Goal: Task Accomplishment & Management: Complete application form

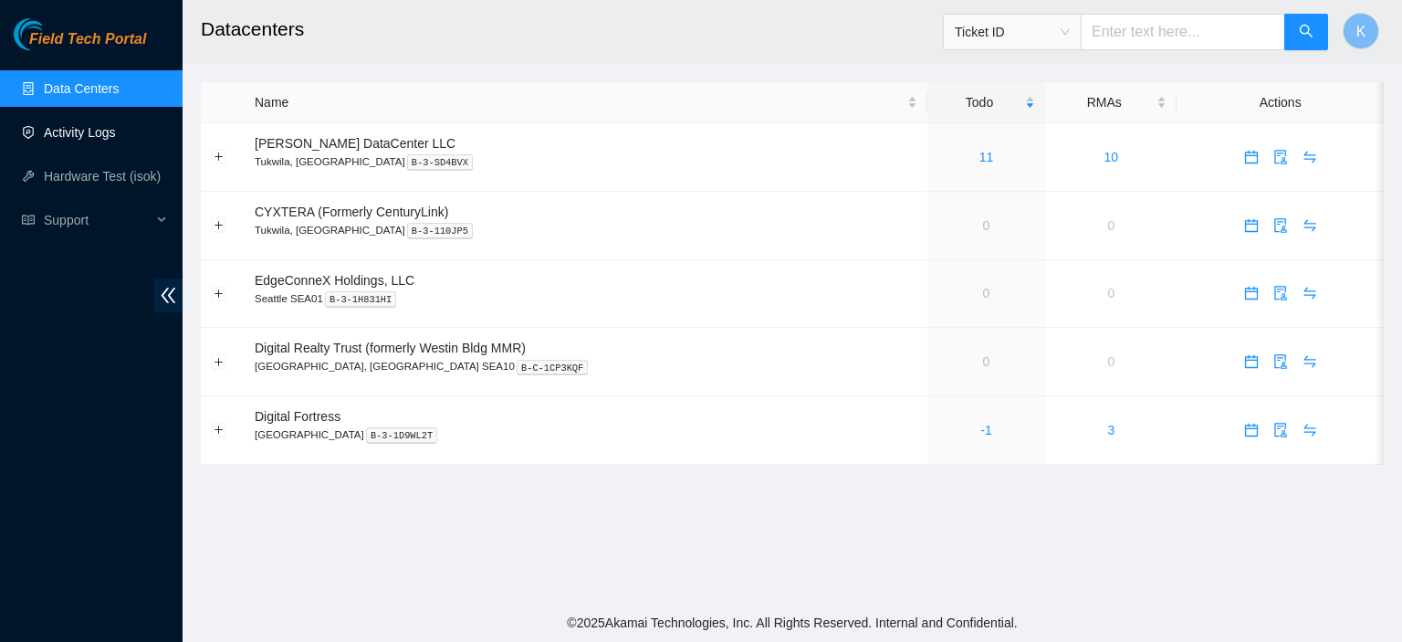
click at [49, 131] on link "Activity Logs" at bounding box center [80, 132] width 72 height 15
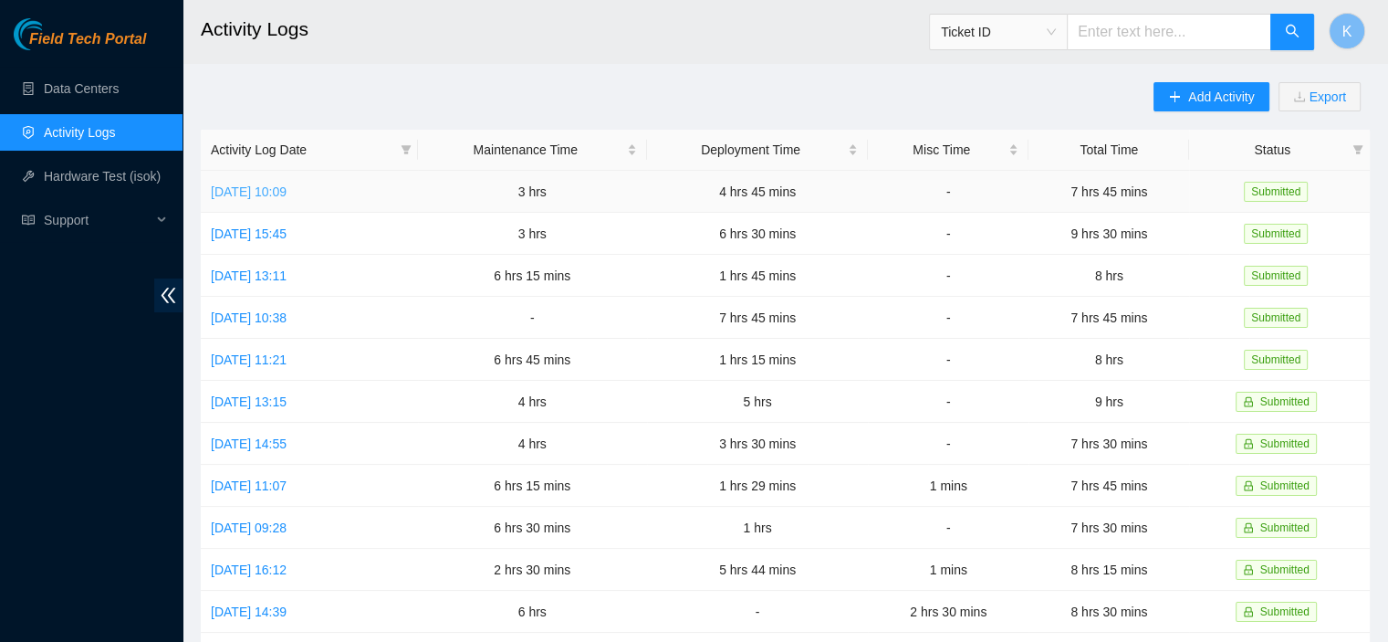
click at [287, 198] on link "Wed, 27 Aug 2025 10:09" at bounding box center [249, 191] width 76 height 15
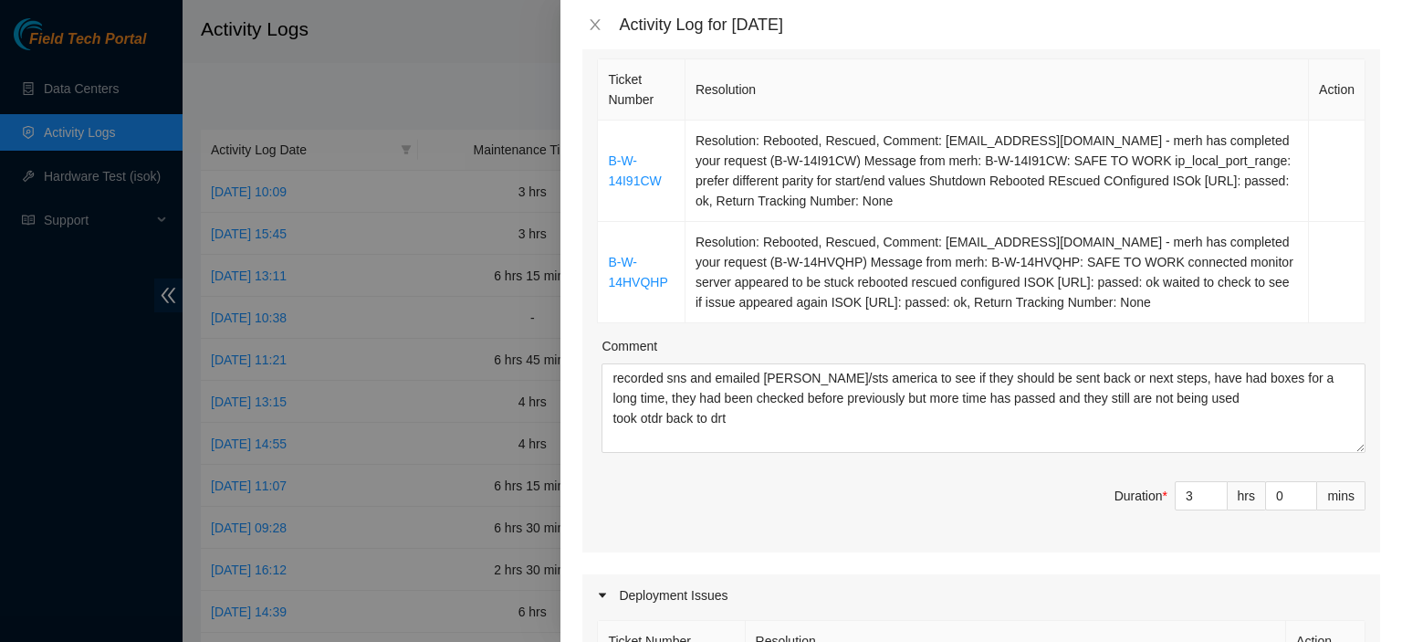
scroll to position [321, 0]
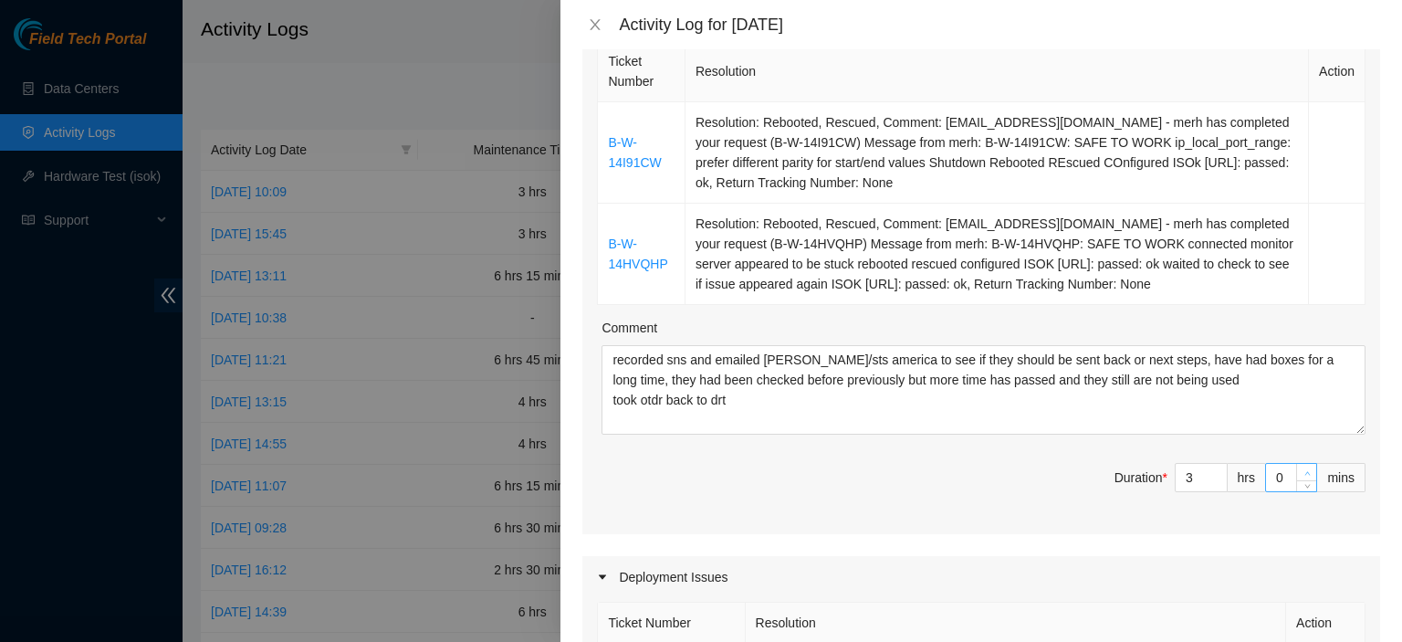
type input "1"
type input "46"
click at [1304, 470] on icon "up" at bounding box center [1307, 473] width 6 height 6
type input "2"
type input "47"
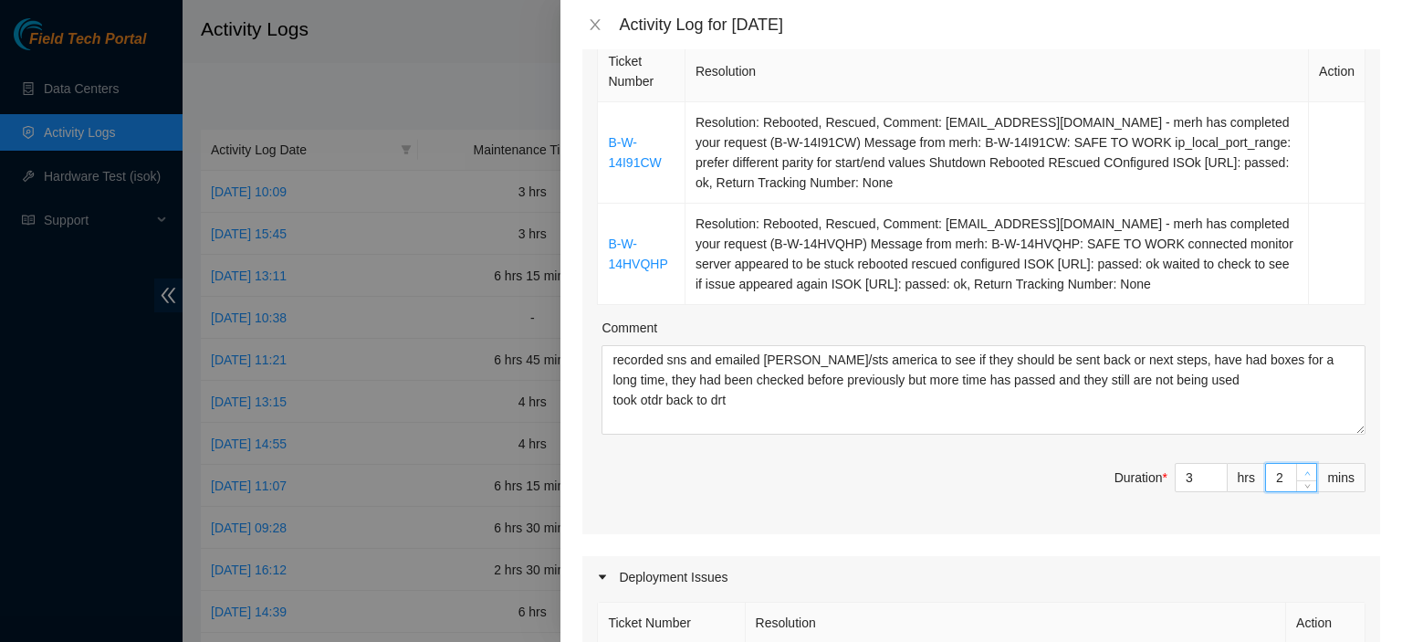
click at [1304, 470] on icon "up" at bounding box center [1307, 473] width 6 height 6
type input "3"
type input "48"
click at [1304, 470] on icon "up" at bounding box center [1307, 473] width 6 height 6
type input "4"
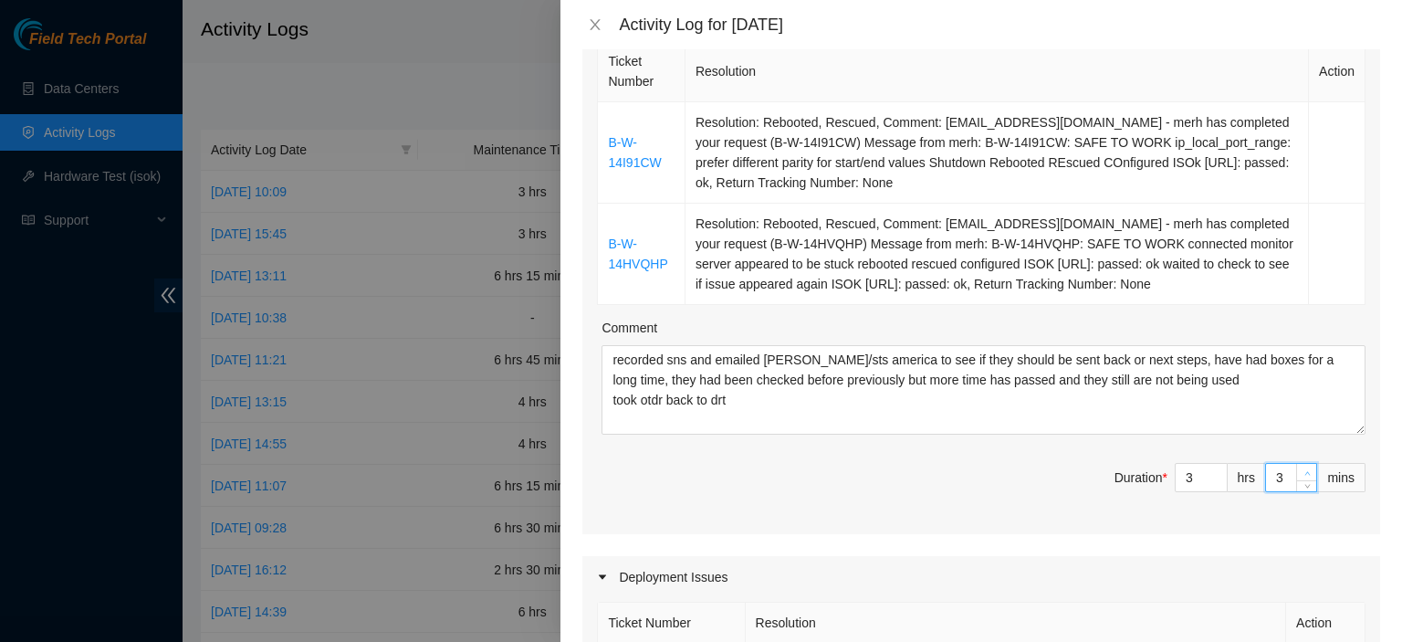
type input "49"
click at [1304, 470] on icon "up" at bounding box center [1307, 473] width 6 height 6
type input "5"
type input "50"
click at [1304, 470] on icon "up" at bounding box center [1307, 473] width 6 height 6
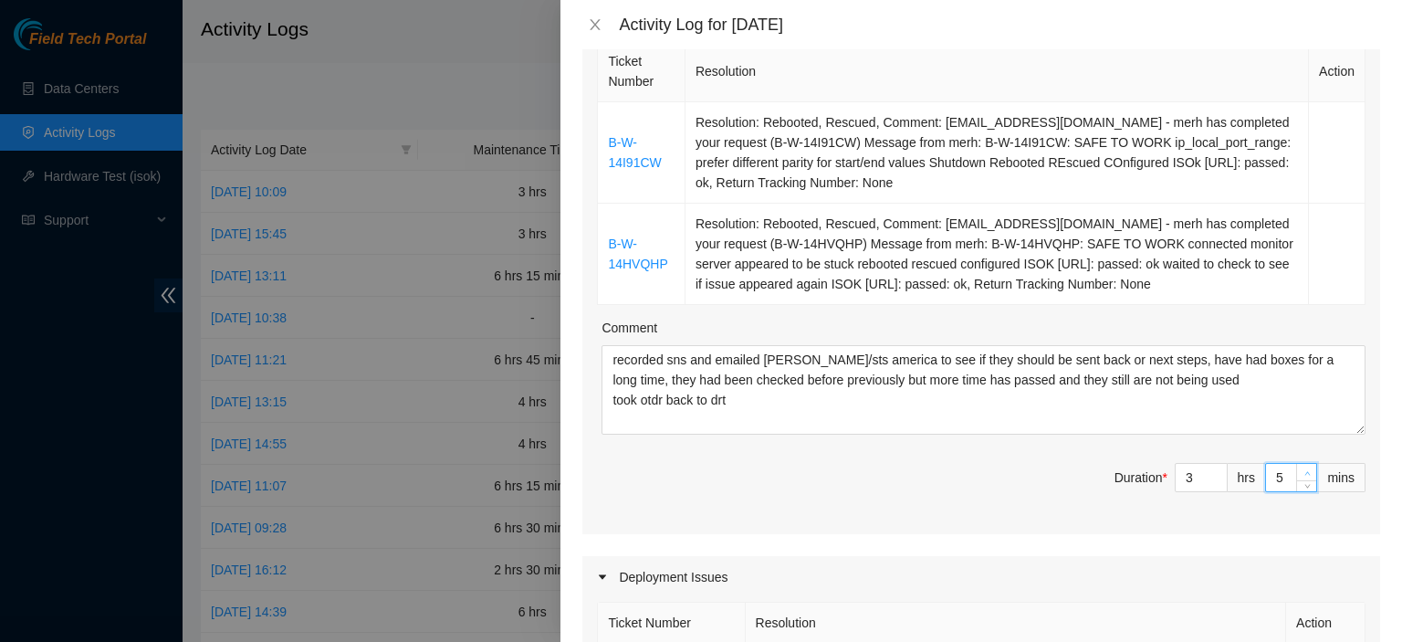
click at [1304, 470] on icon "up" at bounding box center [1307, 473] width 6 height 6
type input "6"
type input "51"
type input "7"
type input "52"
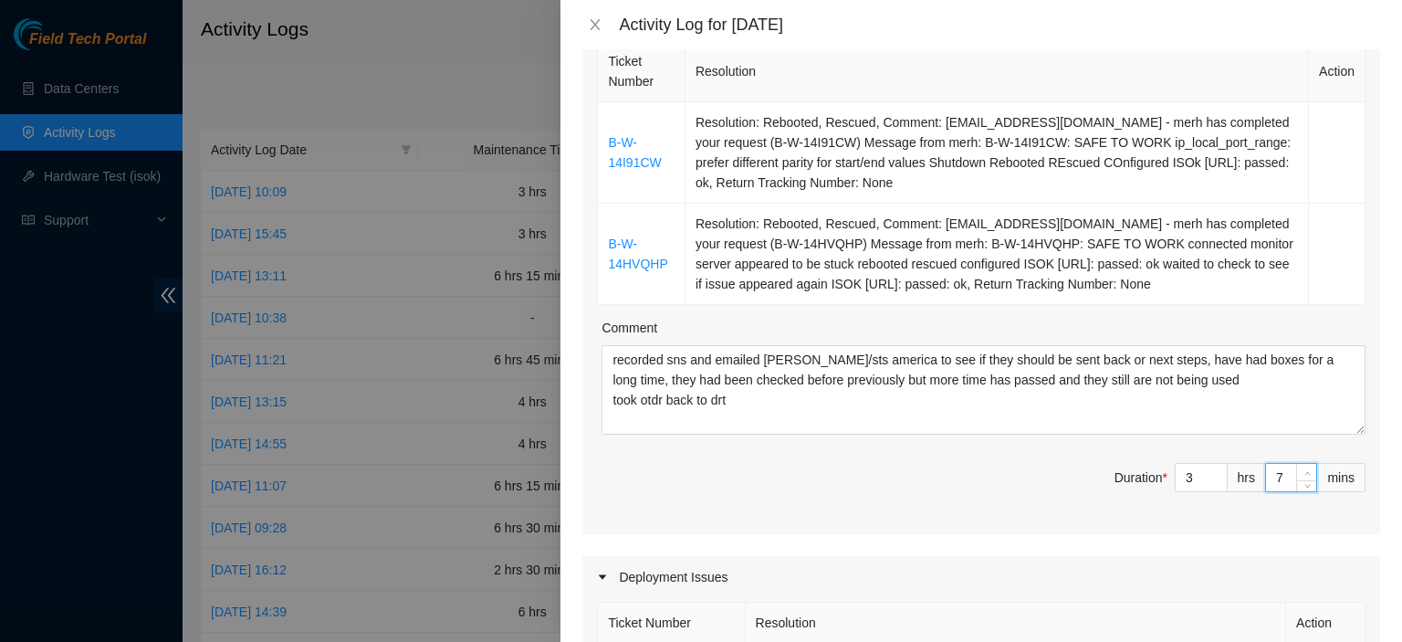
click at [1304, 470] on icon "up" at bounding box center [1307, 473] width 6 height 6
type input "8"
type input "53"
type input "9"
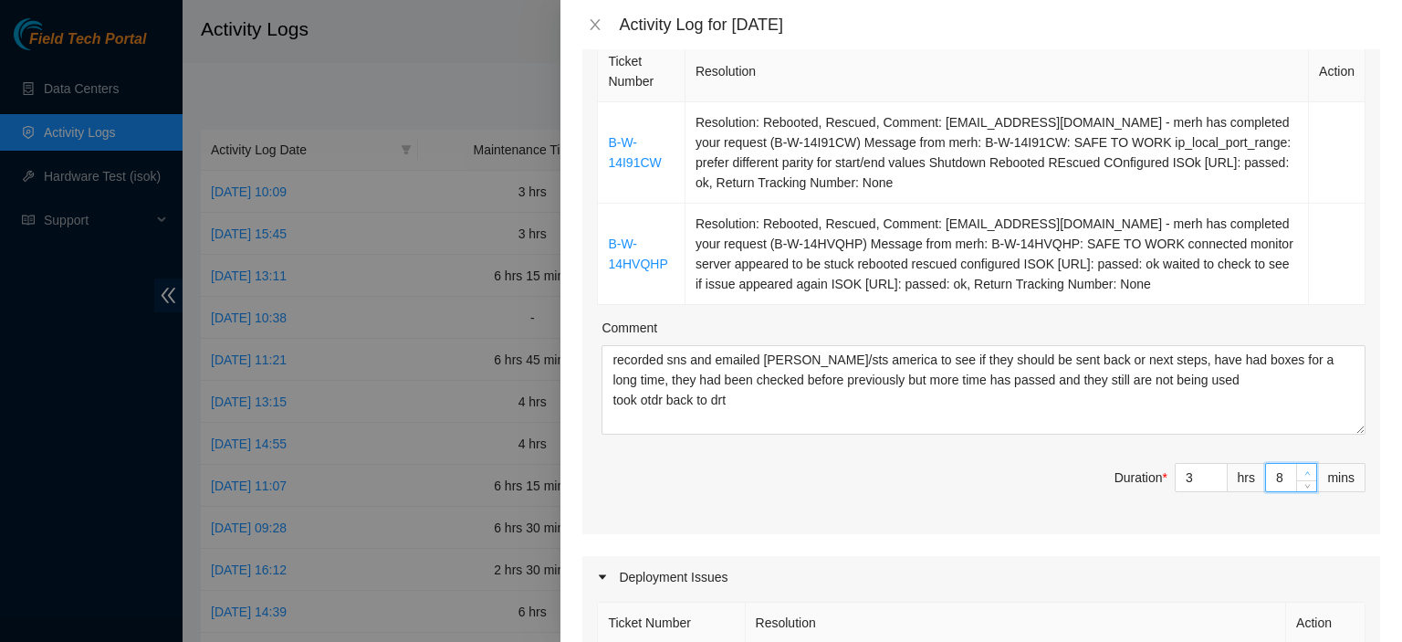
type input "54"
click at [1304, 470] on icon "up" at bounding box center [1307, 473] width 6 height 6
type input "10"
type input "55"
click at [1304, 470] on icon "up" at bounding box center [1307, 473] width 6 height 6
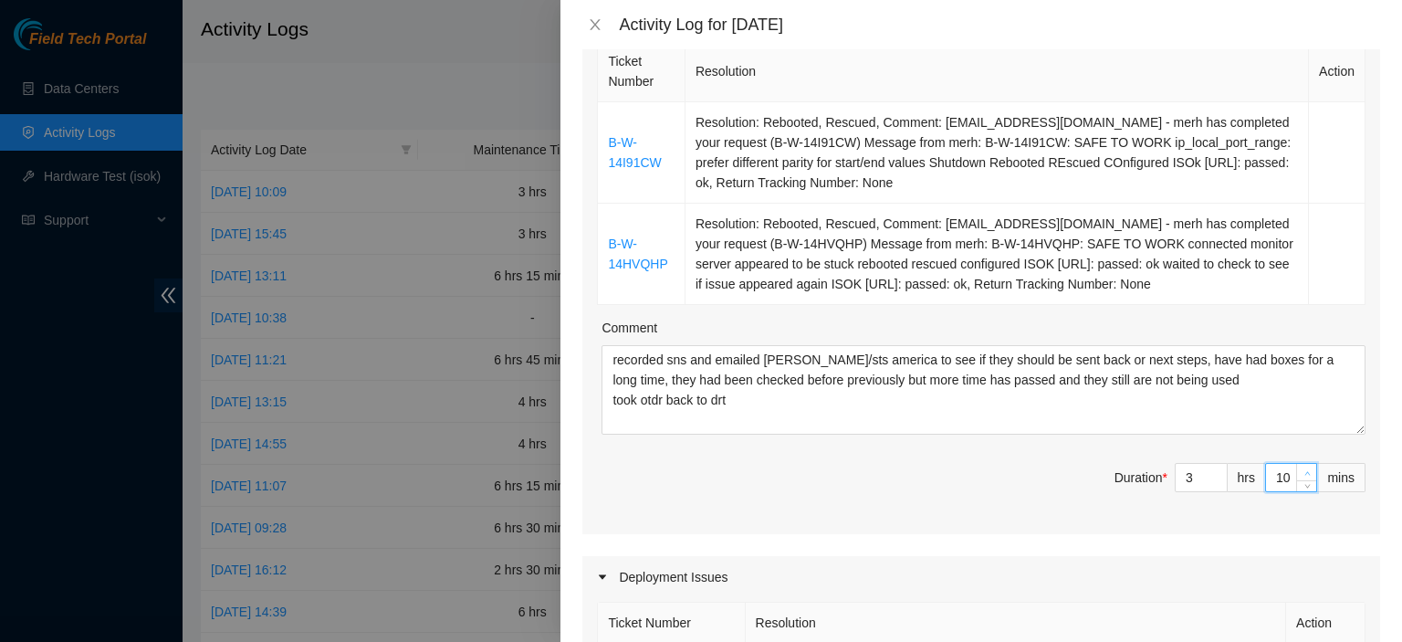
type input "11"
type input "56"
click at [1304, 470] on icon "up" at bounding box center [1307, 473] width 6 height 6
type input "12"
type input "57"
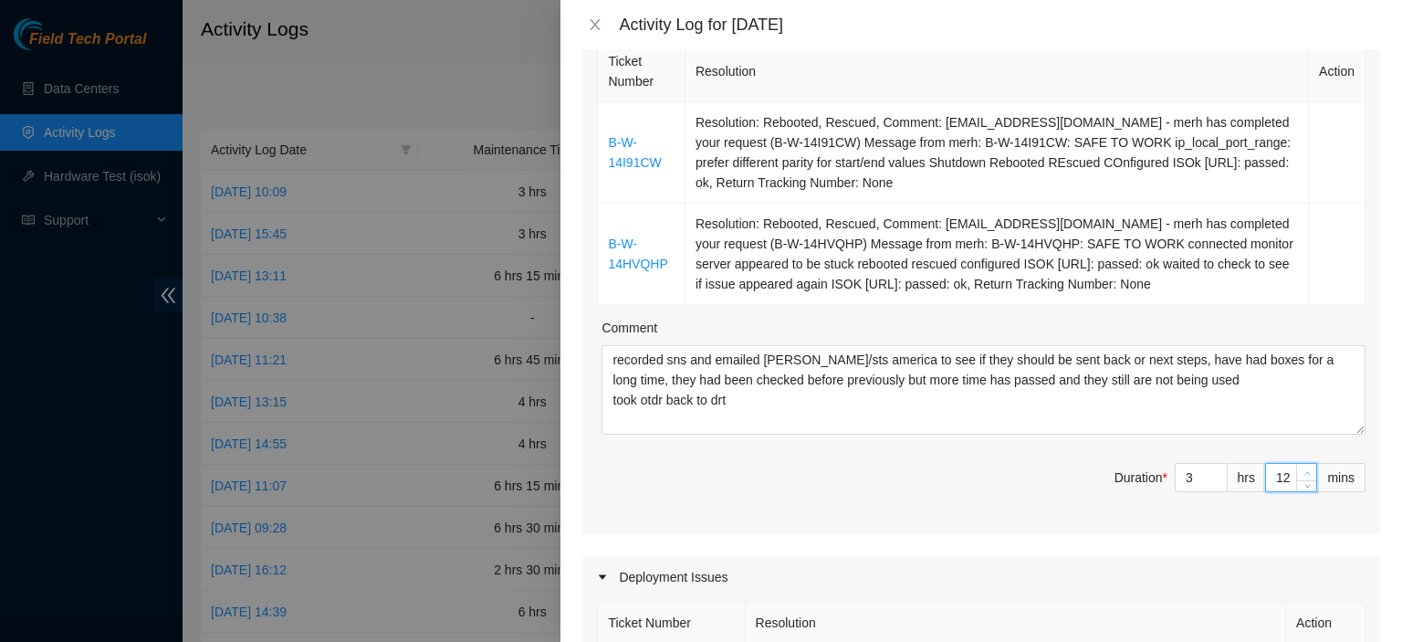
click at [1304, 470] on icon "up" at bounding box center [1307, 473] width 6 height 6
type input "13"
type input "58"
click at [1304, 470] on icon "up" at bounding box center [1307, 473] width 6 height 6
type input "14"
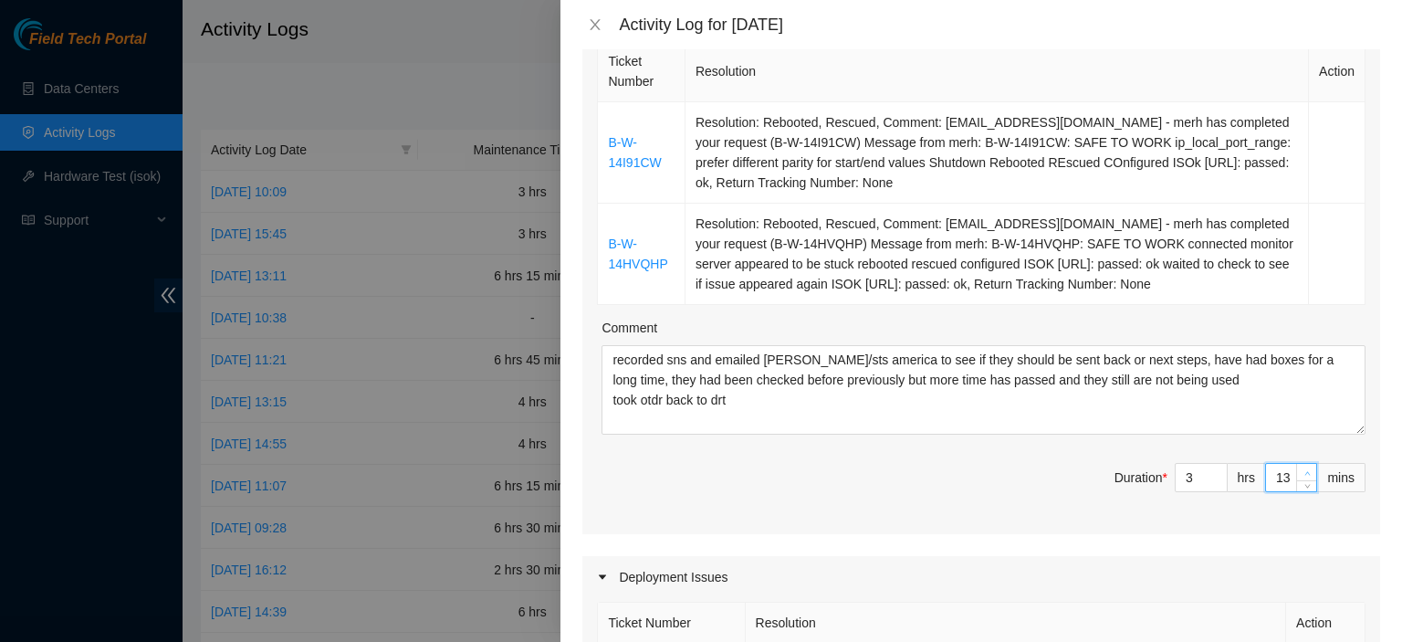
type input "59"
click at [1304, 470] on icon "up" at bounding box center [1307, 473] width 6 height 6
type input "15"
type input "8"
type input "0"
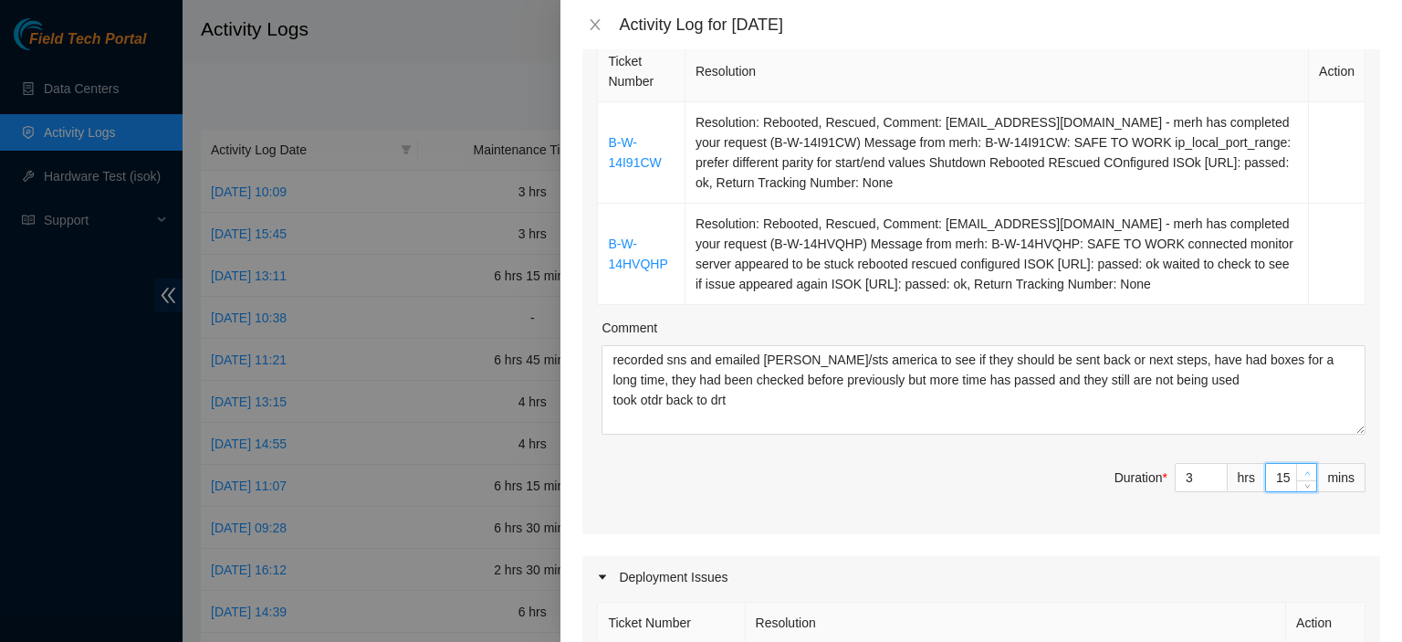
click at [1304, 470] on icon "up" at bounding box center [1307, 473] width 6 height 6
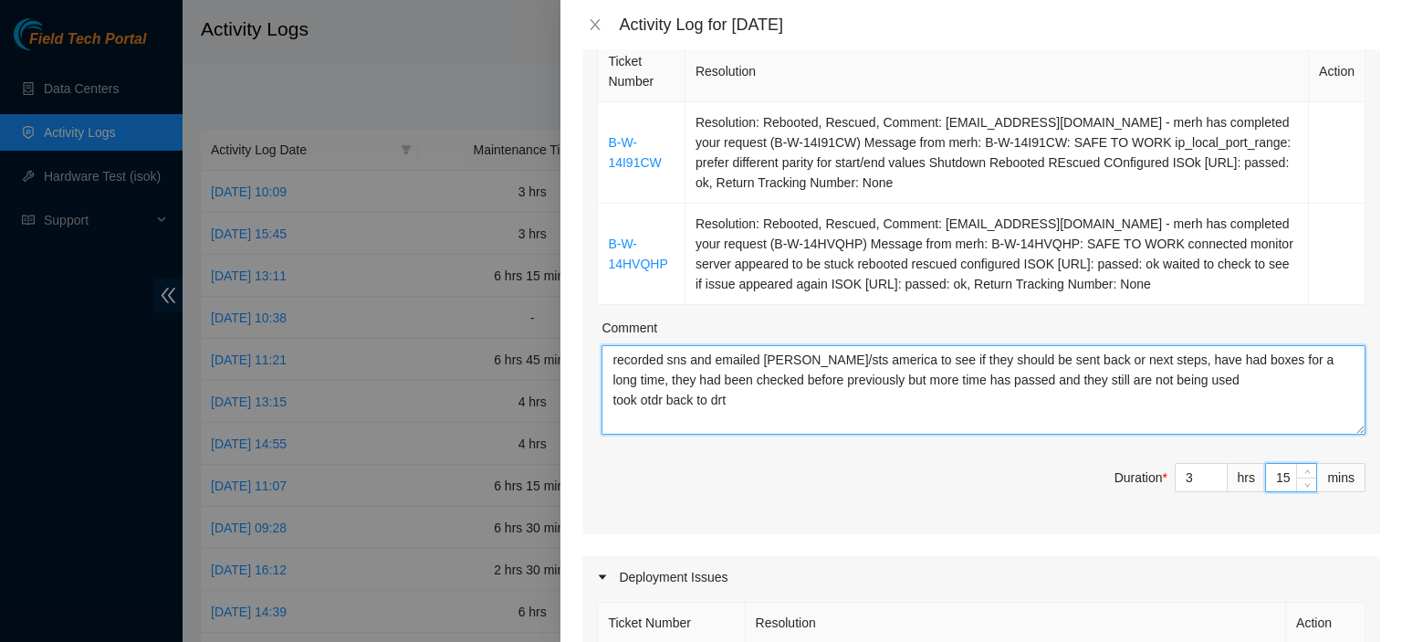
click at [1173, 368] on textarea "recorded sns and emailed miguel/sts america to see if they should be sent back …" at bounding box center [984, 389] width 764 height 89
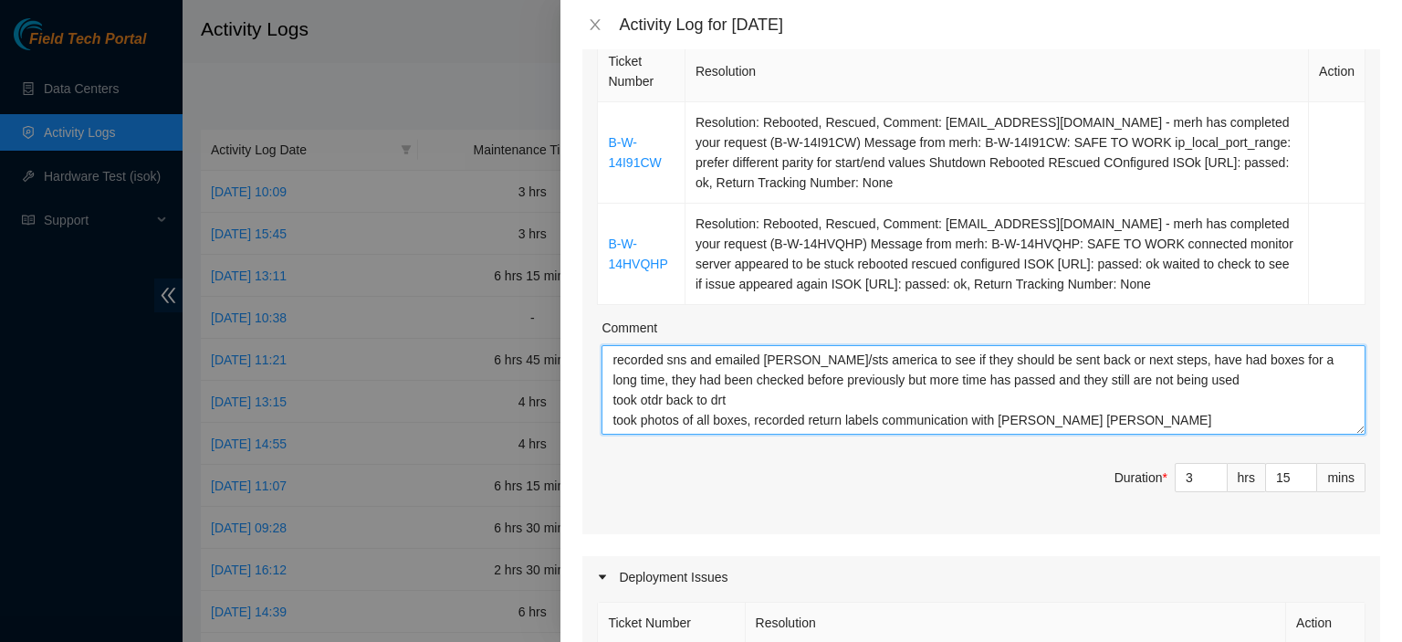
type textarea "recorded sns and emailed [PERSON_NAME]/sts america to see if they should be sen…"
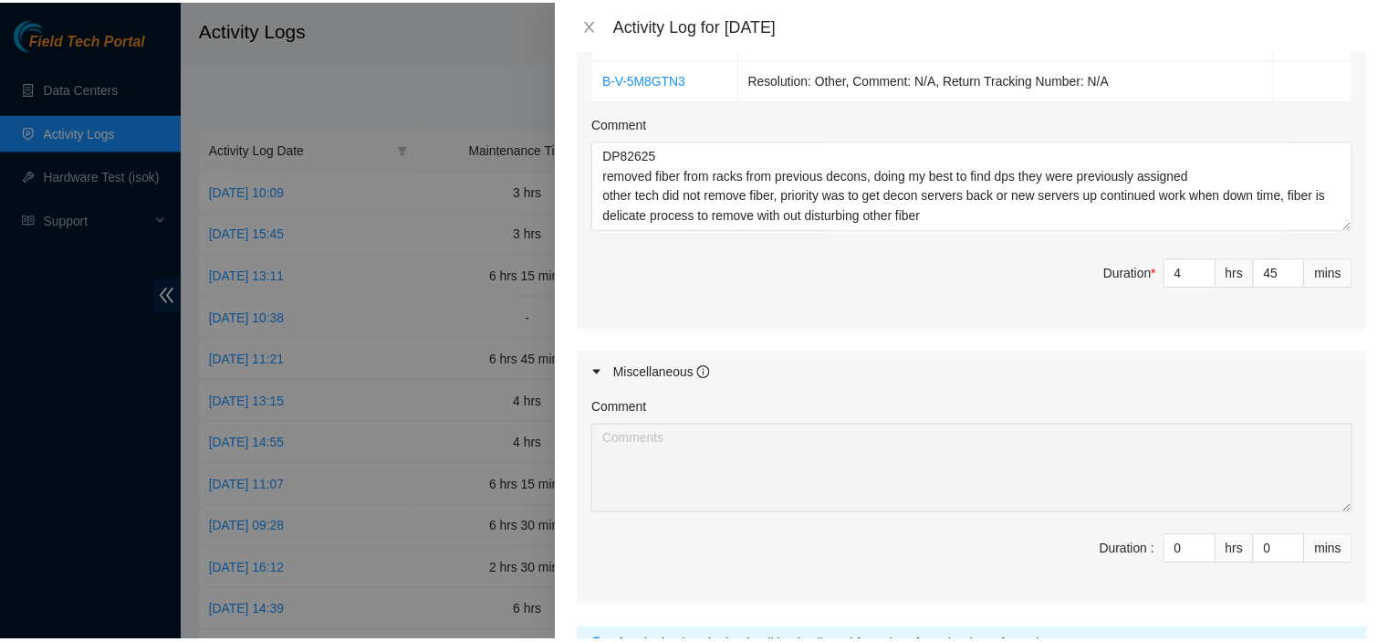
scroll to position [1086, 0]
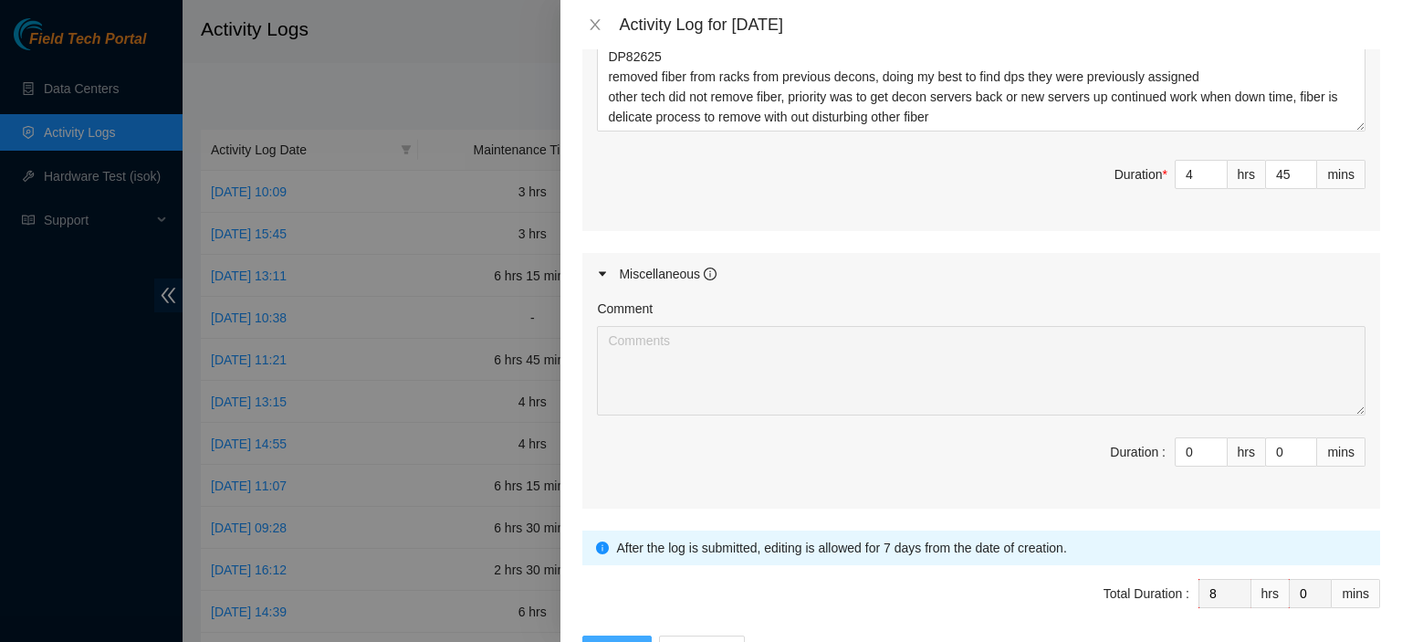
click at [607, 635] on button "Submit" at bounding box center [616, 649] width 69 height 29
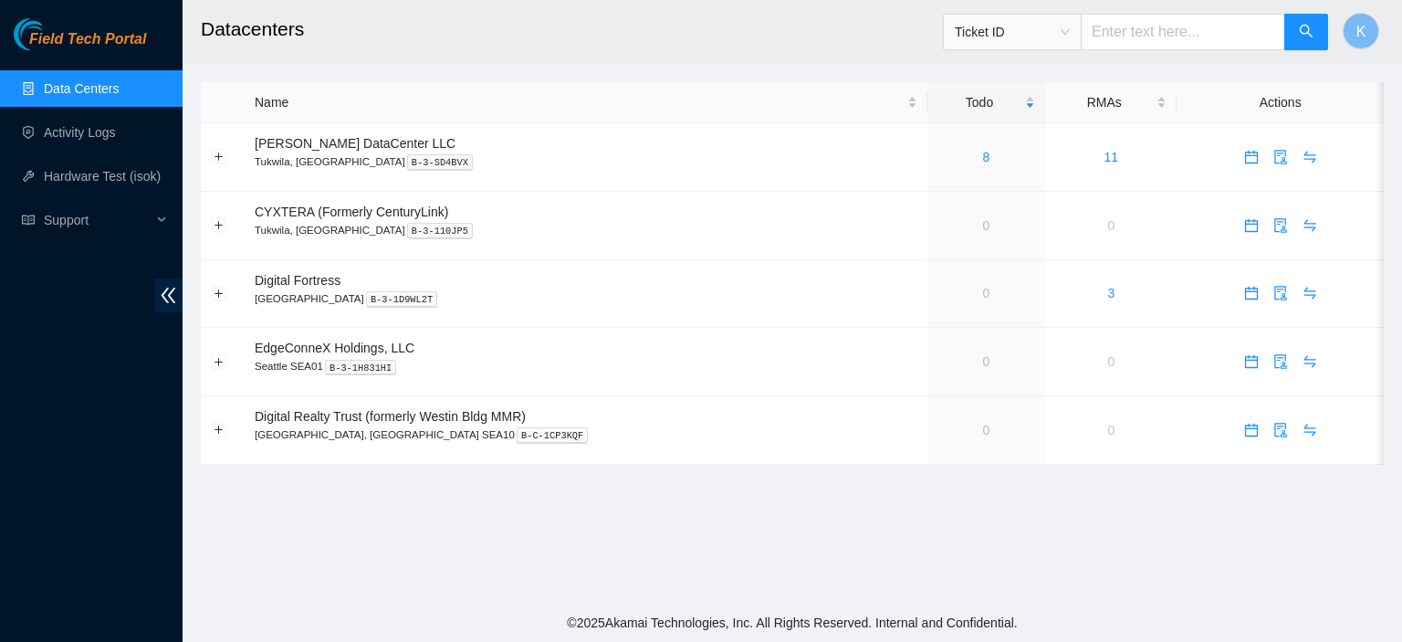
click at [63, 81] on link "Data Centers" at bounding box center [81, 88] width 75 height 15
click at [70, 134] on link "Activity Logs" at bounding box center [80, 132] width 72 height 15
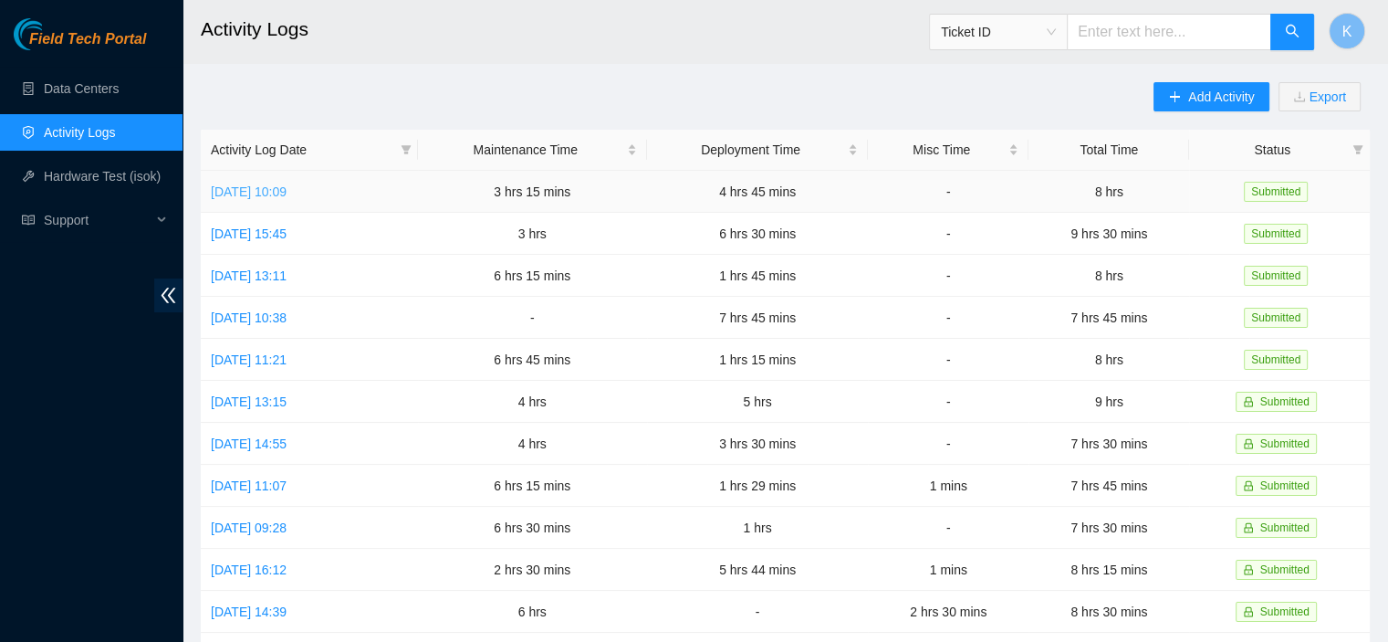
click at [287, 189] on link "[DATE] 10:09" at bounding box center [249, 191] width 76 height 15
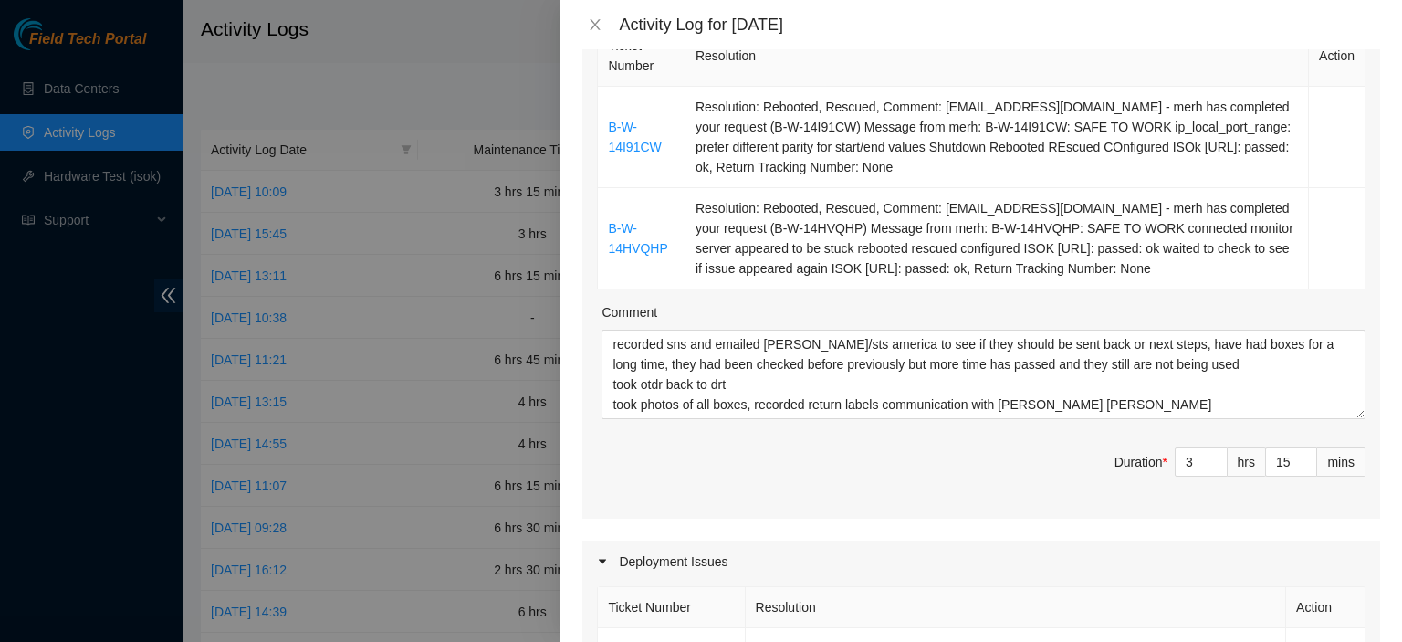
scroll to position [330, 0]
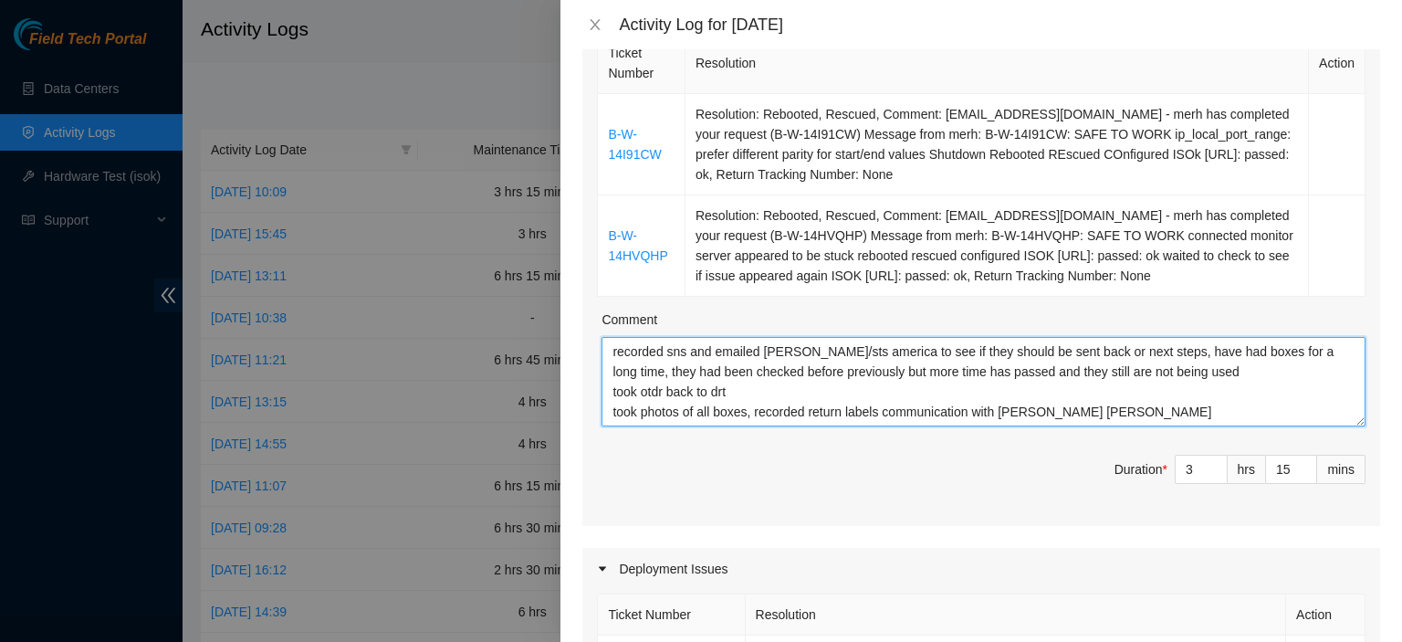
click at [1195, 386] on textarea "recorded sns and emailed [PERSON_NAME]/sts america to see if they should be sen…" at bounding box center [984, 381] width 764 height 89
type textarea "recorded sns and emailed [PERSON_NAME]/sts america to see if they should be sen…"
type input "8"
type input "0"
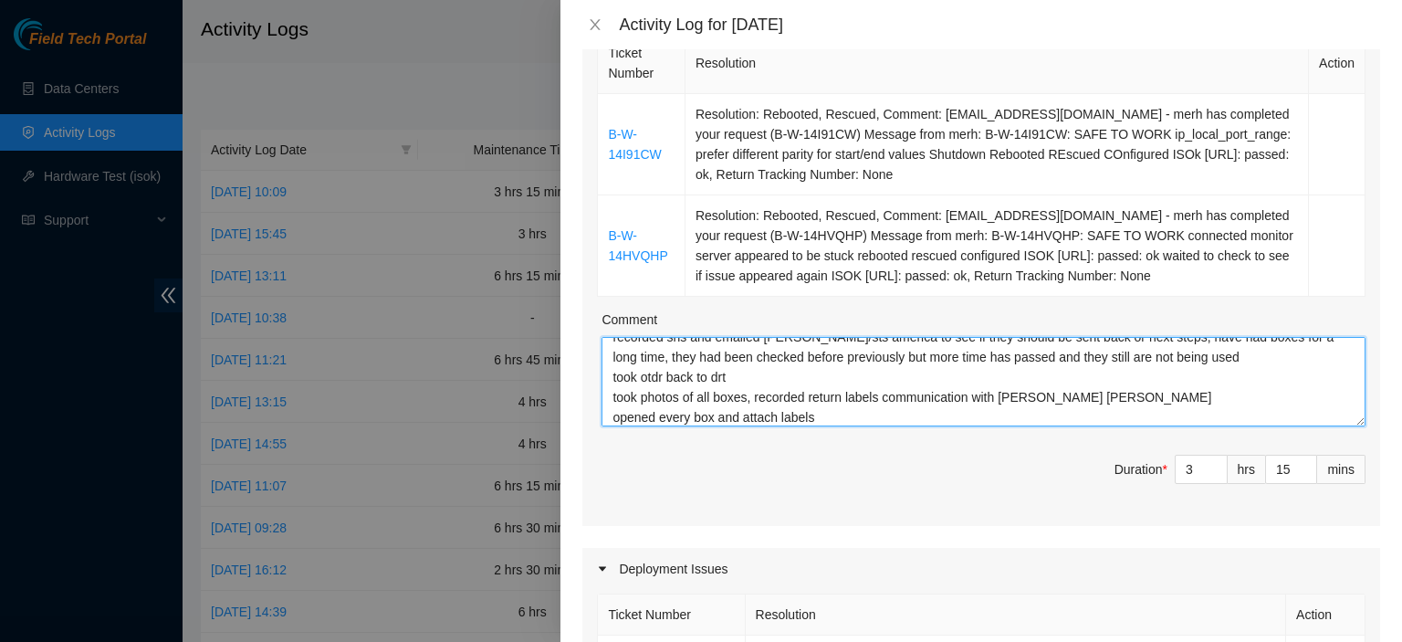
type textarea "recorded sns and emailed [PERSON_NAME]/sts america to see if they should be sen…"
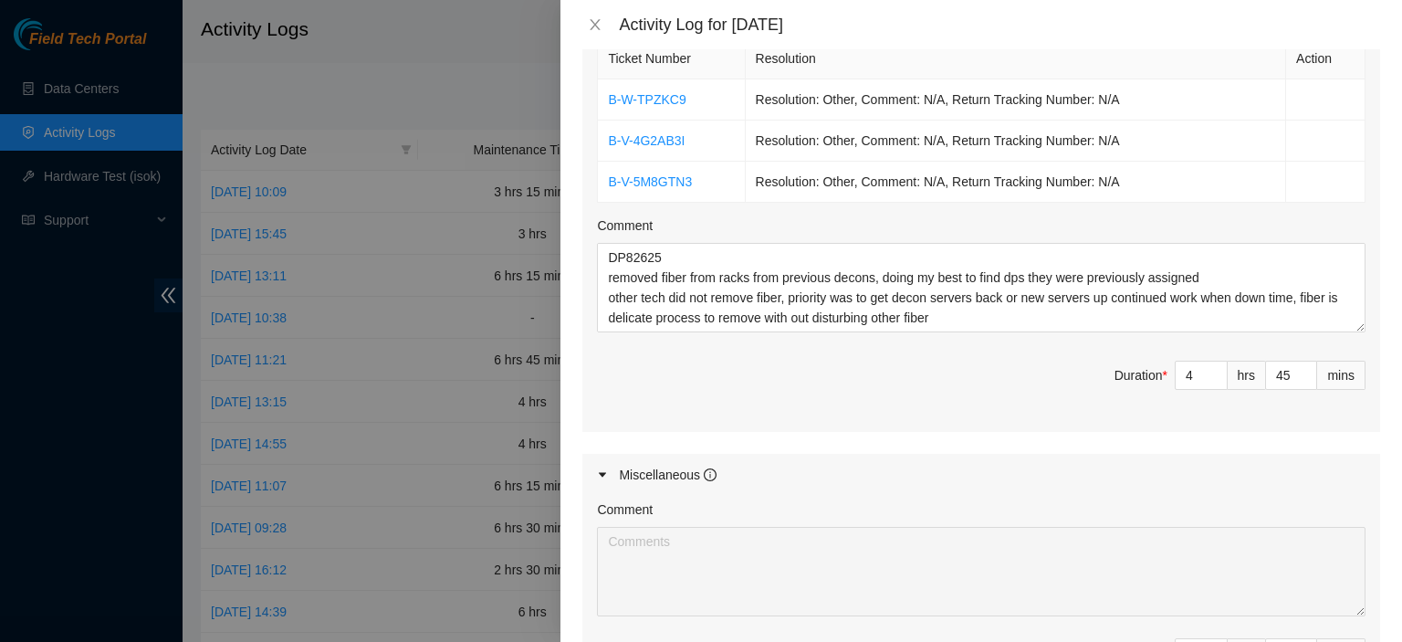
scroll to position [881, 0]
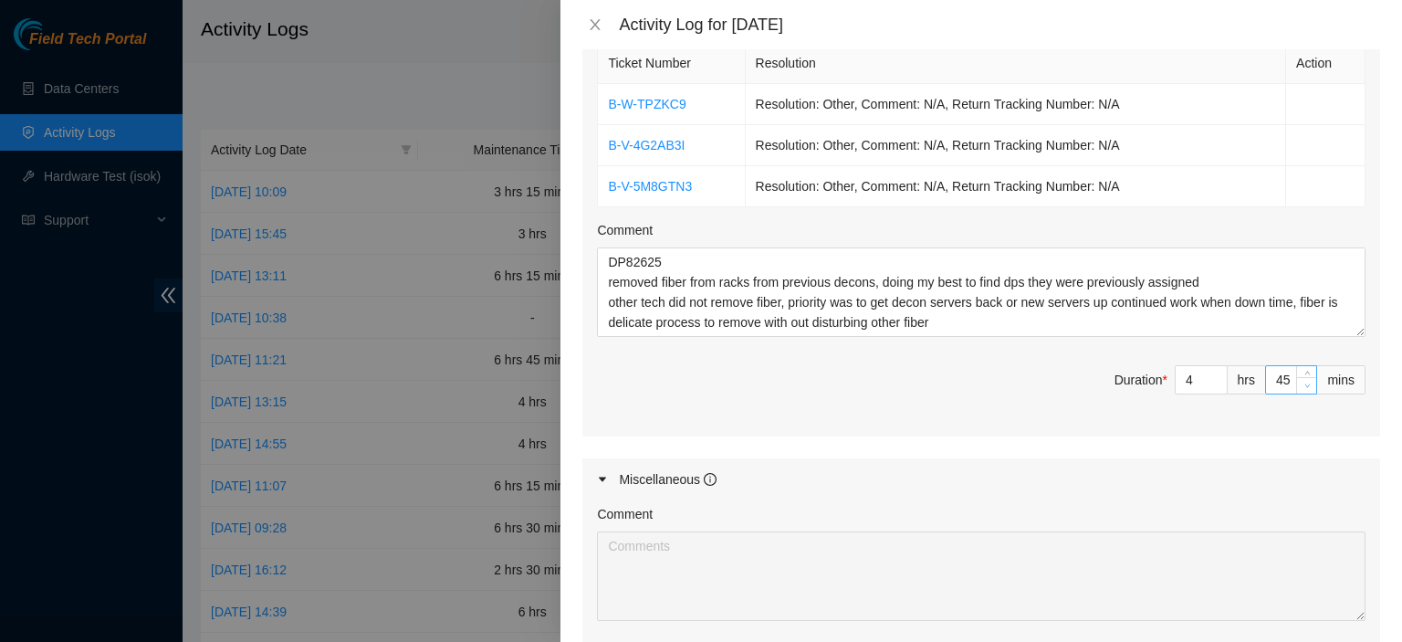
type input "44"
type input "7"
type input "59"
click at [1302, 381] on span "down" at bounding box center [1307, 386] width 11 height 11
type input "43"
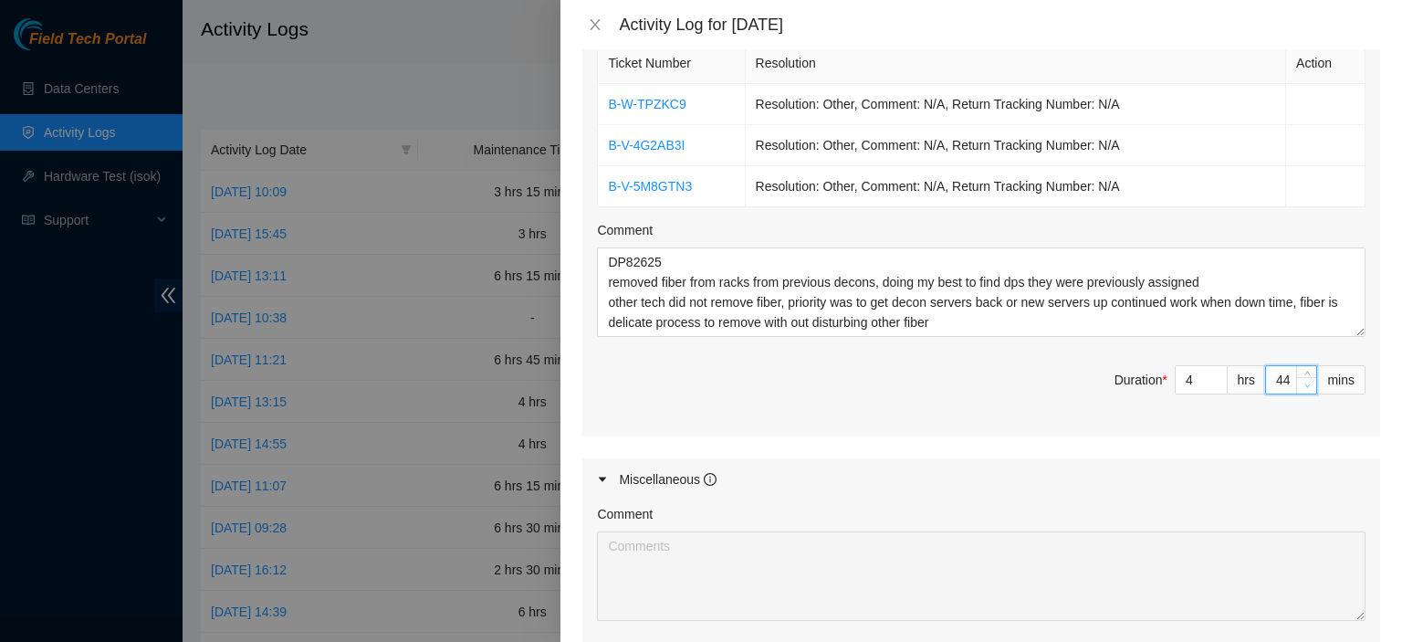
type input "58"
click at [1302, 381] on span "down" at bounding box center [1307, 386] width 11 height 11
type input "42"
type input "57"
click at [1302, 381] on span "down" at bounding box center [1307, 386] width 11 height 11
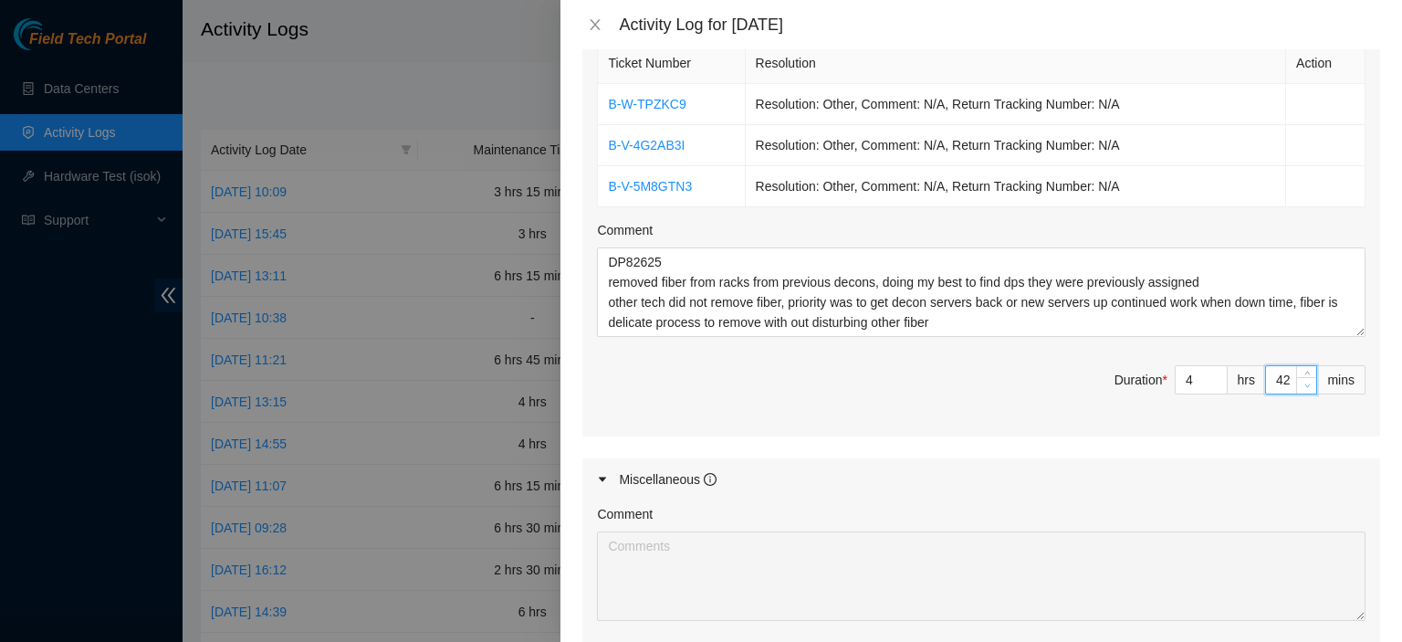
type input "41"
type input "56"
click at [1302, 381] on span "down" at bounding box center [1307, 386] width 11 height 11
type input "40"
type input "55"
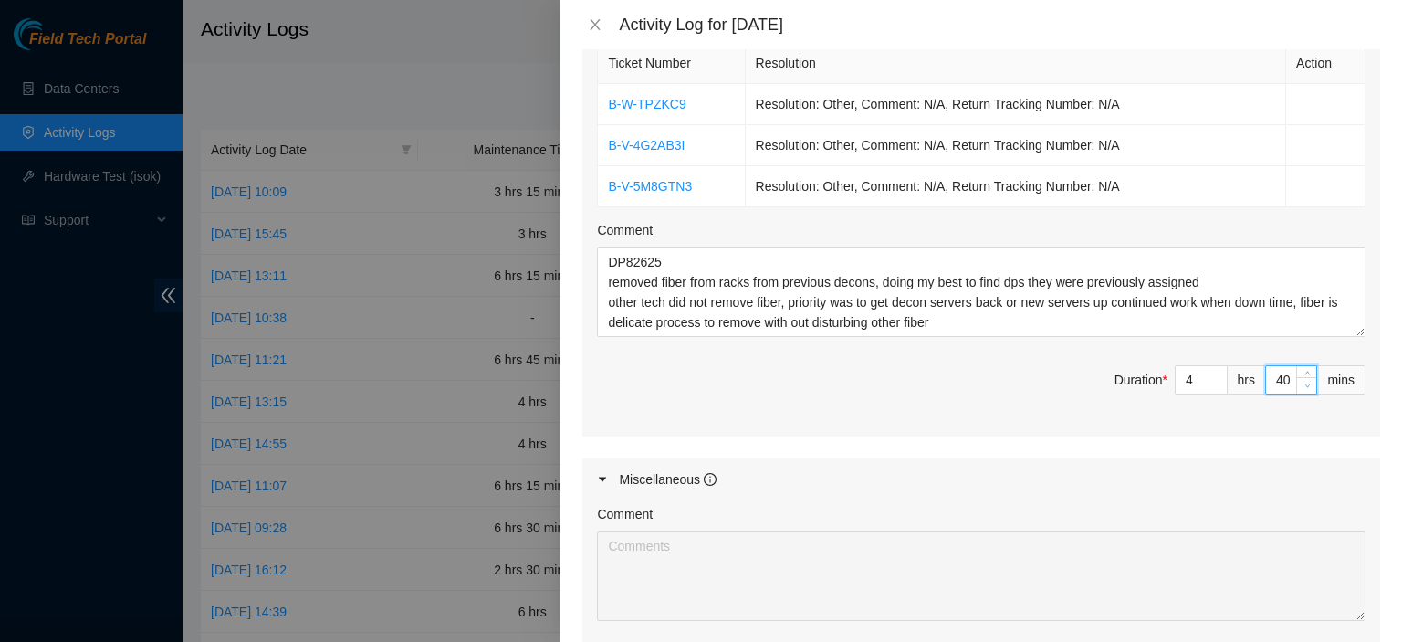
click at [1302, 381] on span "down" at bounding box center [1307, 386] width 11 height 11
type input "39"
type input "54"
type input "38"
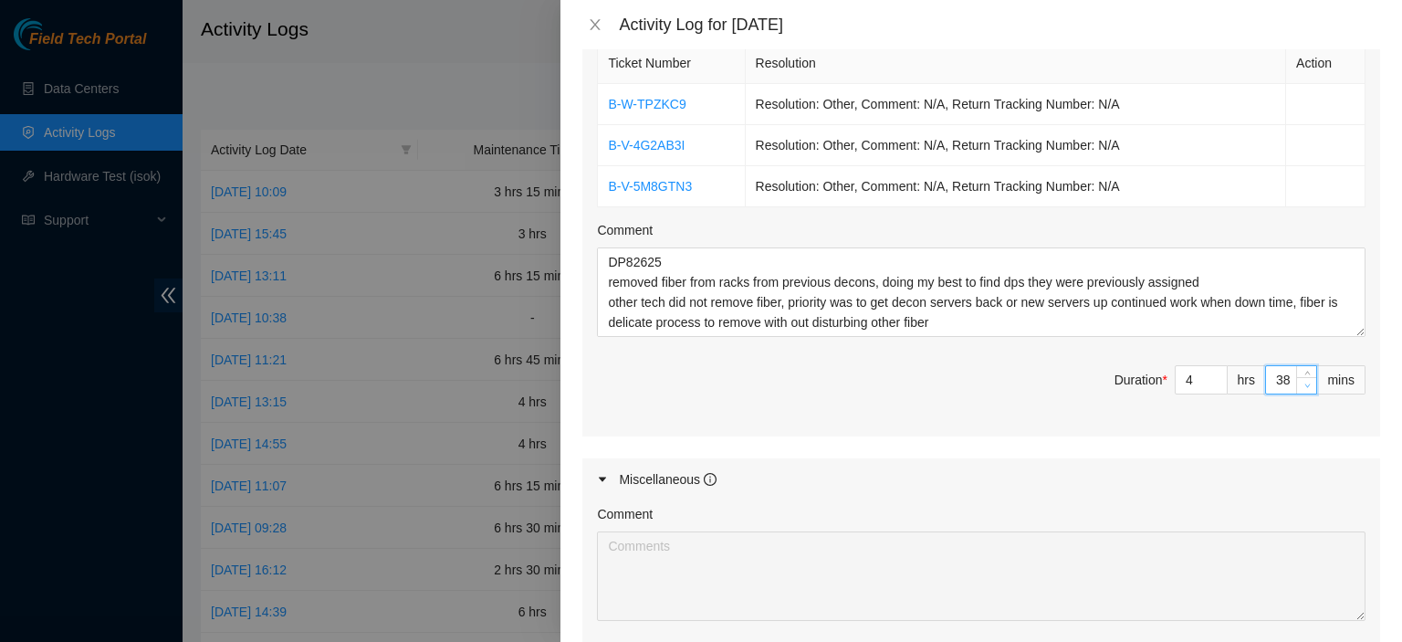
type input "53"
click at [1302, 381] on span "down" at bounding box center [1307, 386] width 11 height 11
type input "37"
type input "52"
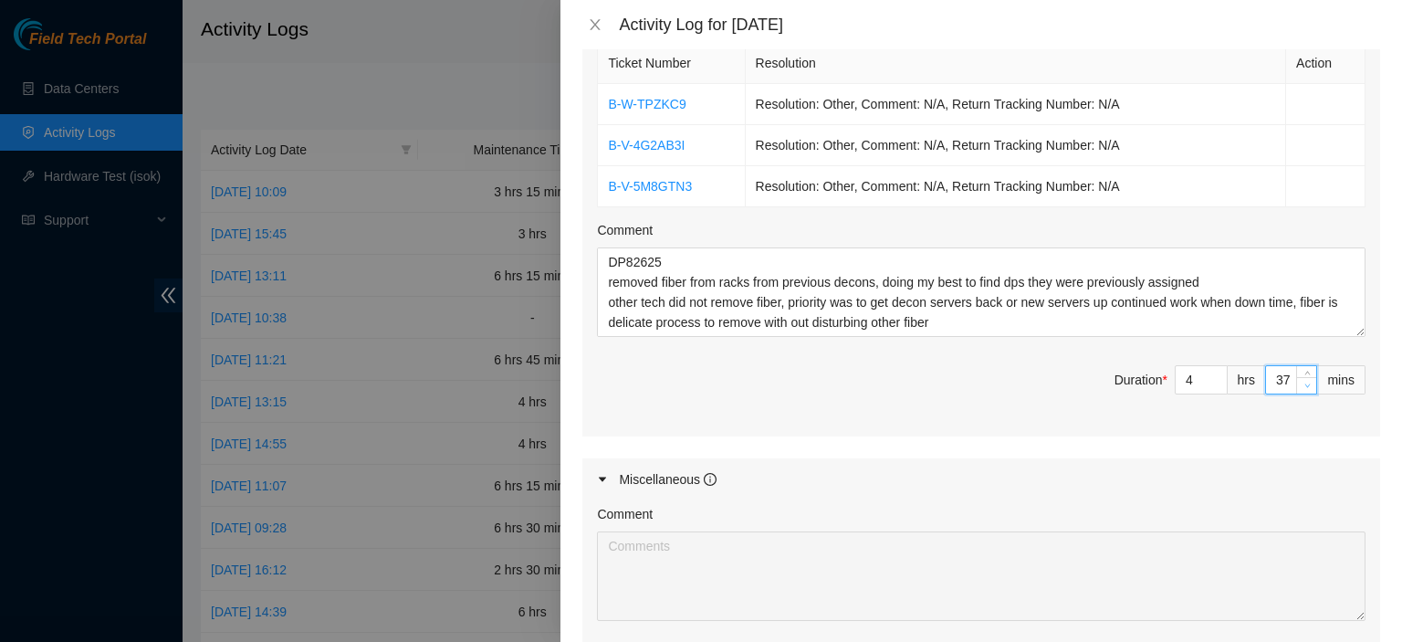
click at [1302, 381] on span "down" at bounding box center [1307, 386] width 11 height 11
type input "36"
type input "51"
click at [1302, 381] on span "down" at bounding box center [1307, 386] width 11 height 11
type input "35"
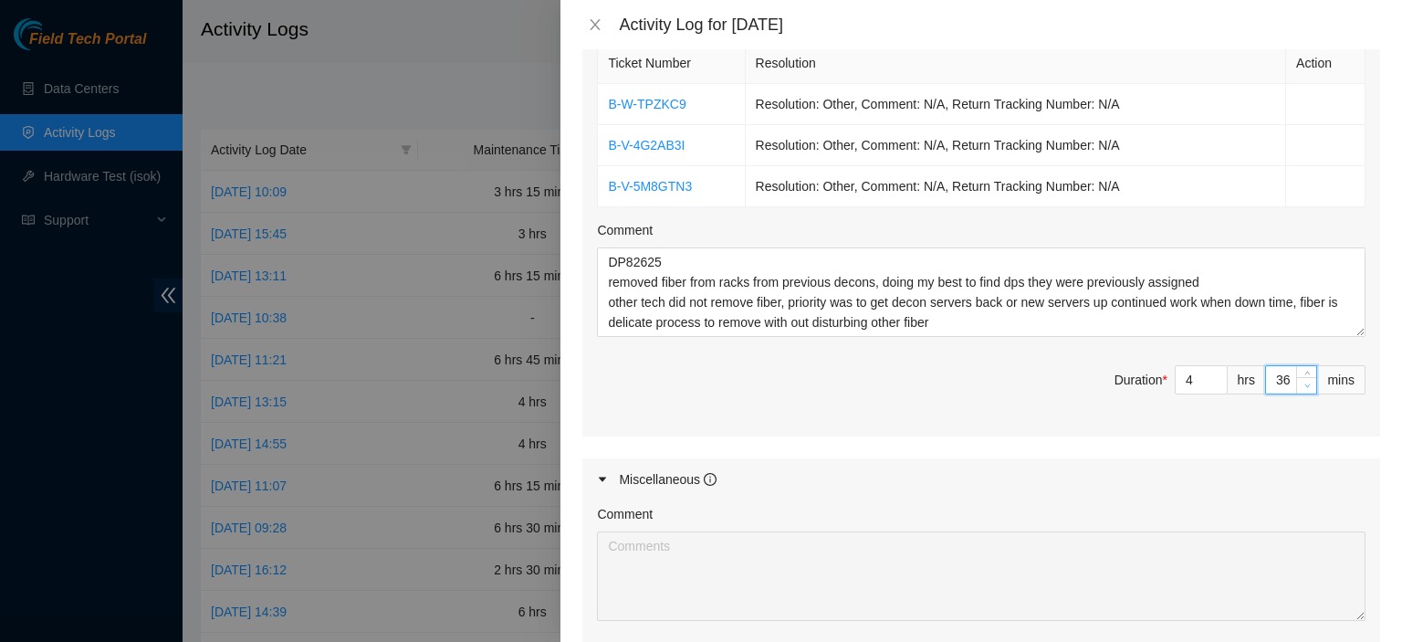
type input "50"
click at [1302, 381] on span "down" at bounding box center [1307, 386] width 11 height 11
type input "34"
type input "49"
type input "33"
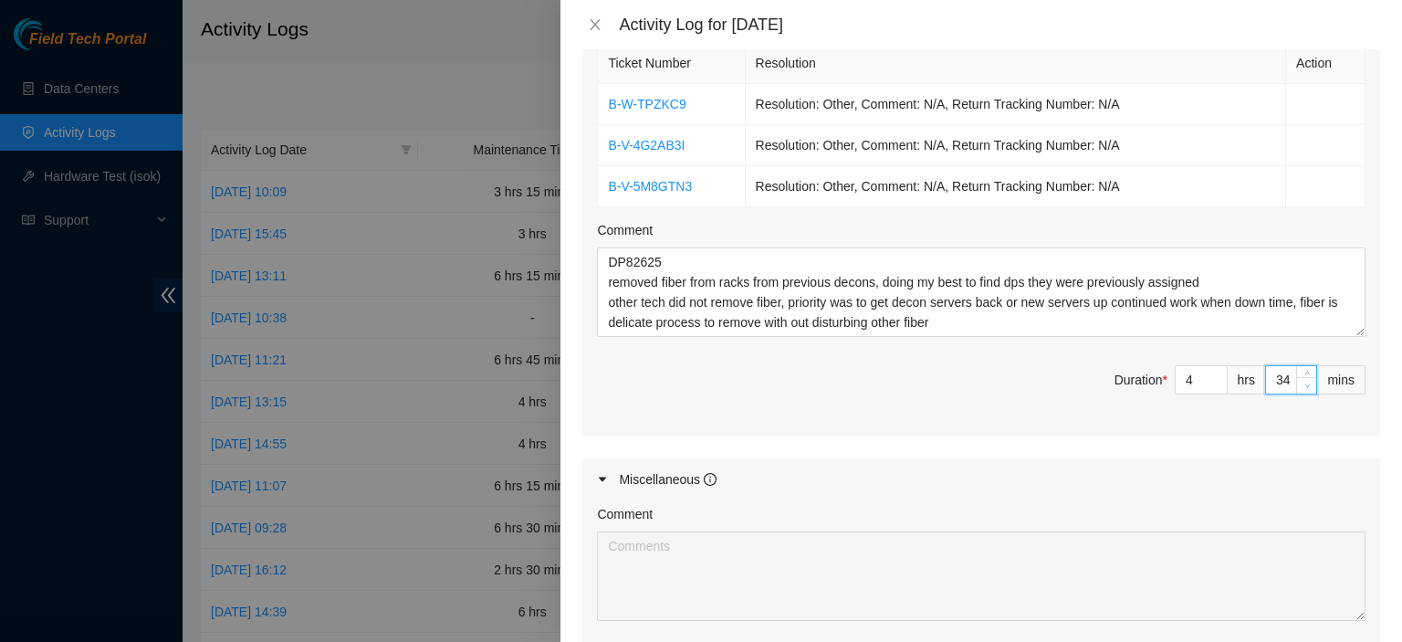
type input "48"
click at [1302, 381] on span "down" at bounding box center [1307, 386] width 11 height 11
type input "32"
type input "47"
click at [1302, 381] on span "down" at bounding box center [1307, 386] width 11 height 11
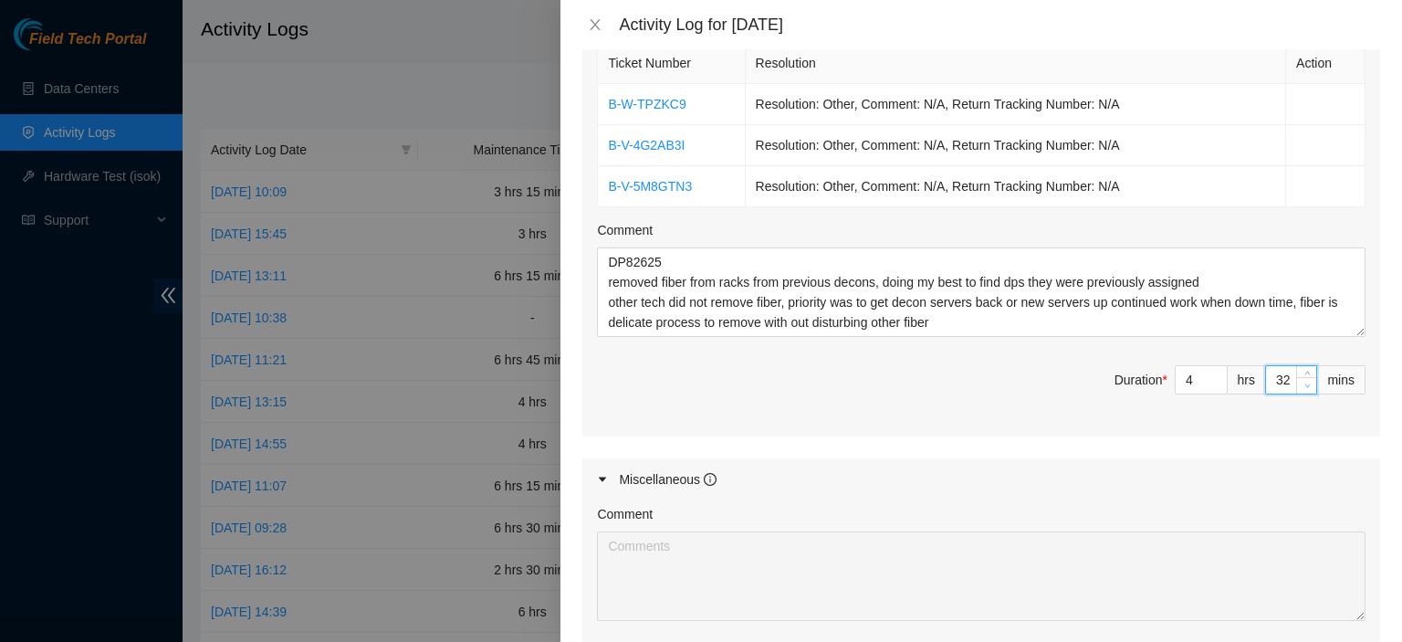
click at [1302, 381] on span "down" at bounding box center [1307, 386] width 11 height 11
type input "31"
type input "46"
type input "30"
type input "45"
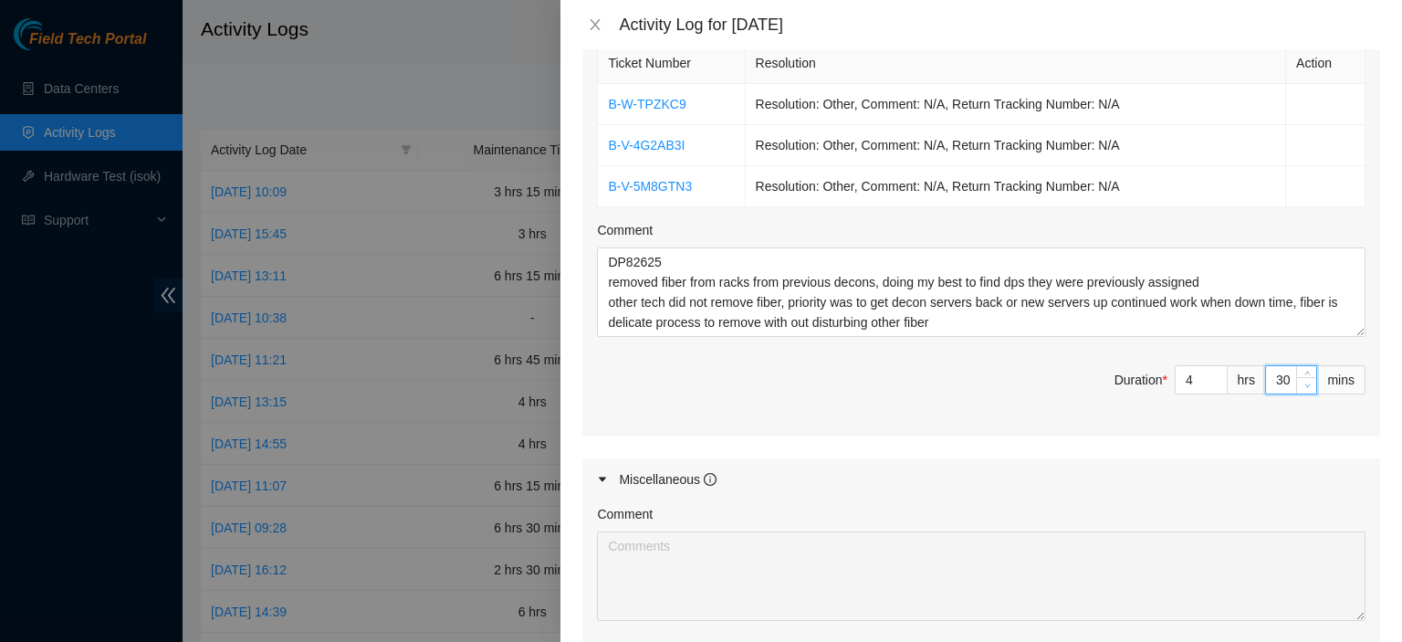
click at [1302, 381] on span "down" at bounding box center [1307, 386] width 11 height 11
type input "29"
type input "44"
click at [1302, 381] on span "down" at bounding box center [1307, 386] width 11 height 11
type input "30"
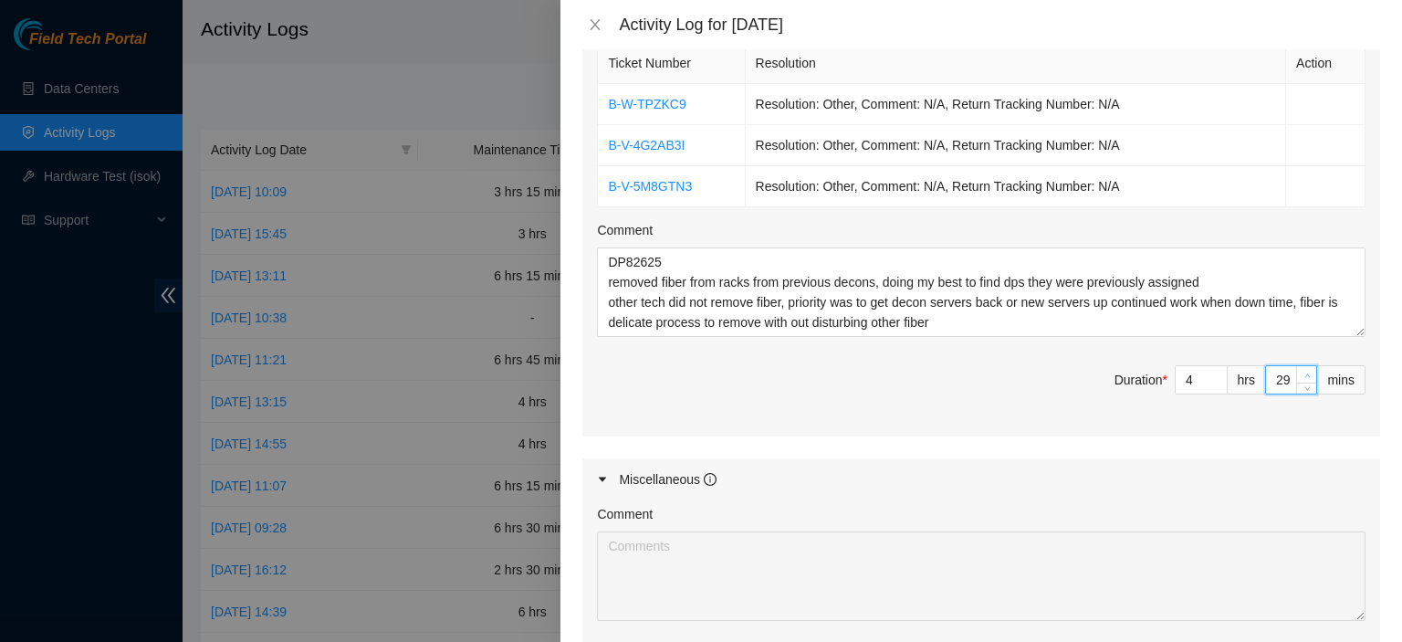
type input "45"
click at [1296, 366] on span "Increase Value" at bounding box center [1306, 374] width 20 height 16
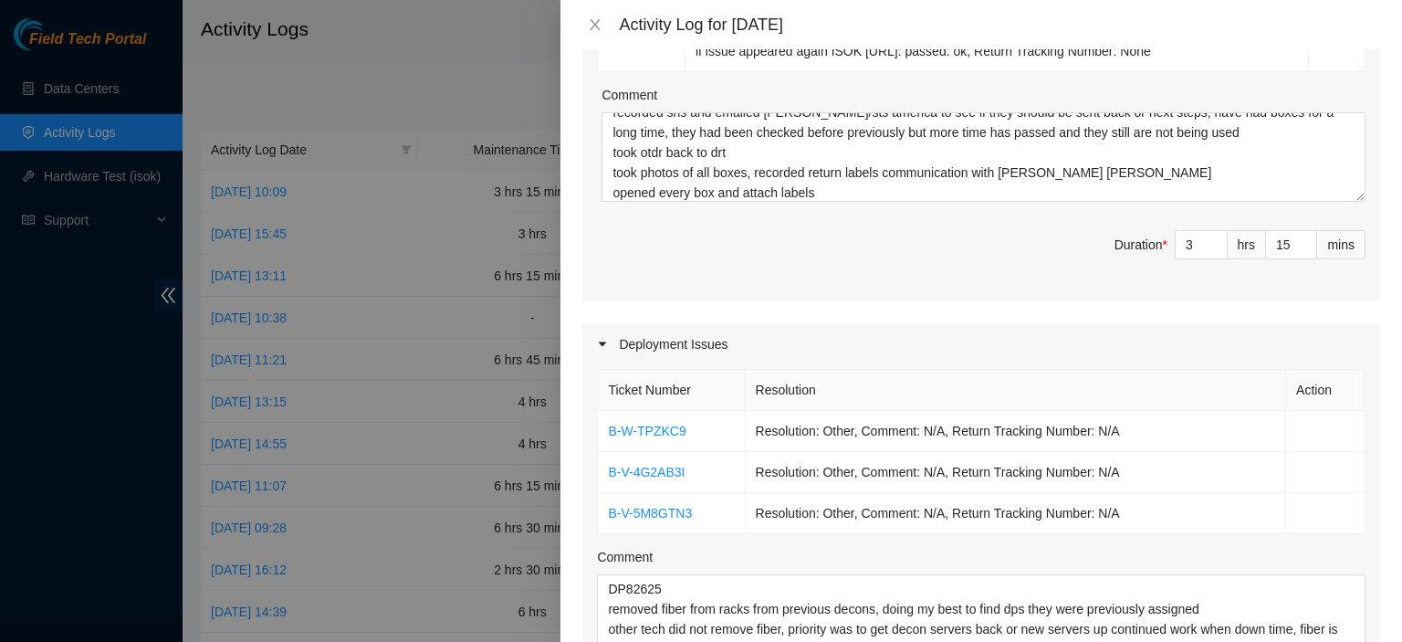
scroll to position [354, 0]
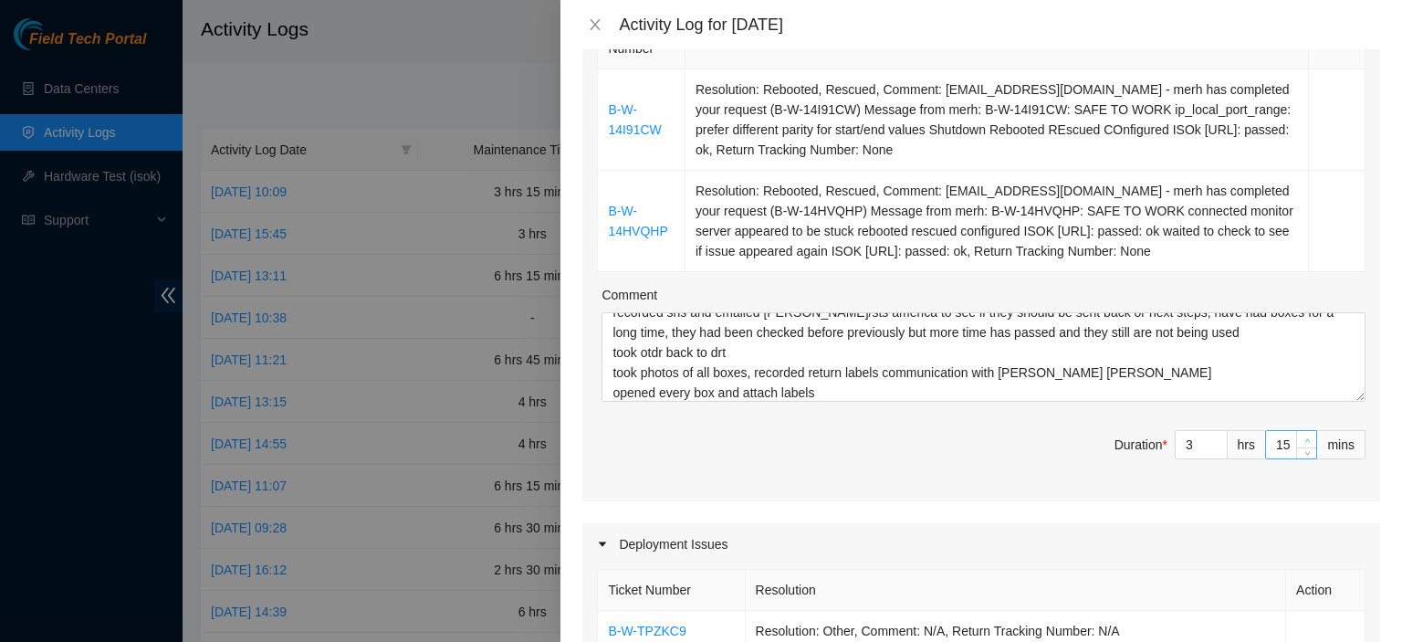
type input "16"
type input "46"
click at [1304, 438] on icon "up" at bounding box center [1306, 440] width 5 height 4
type input "17"
type input "47"
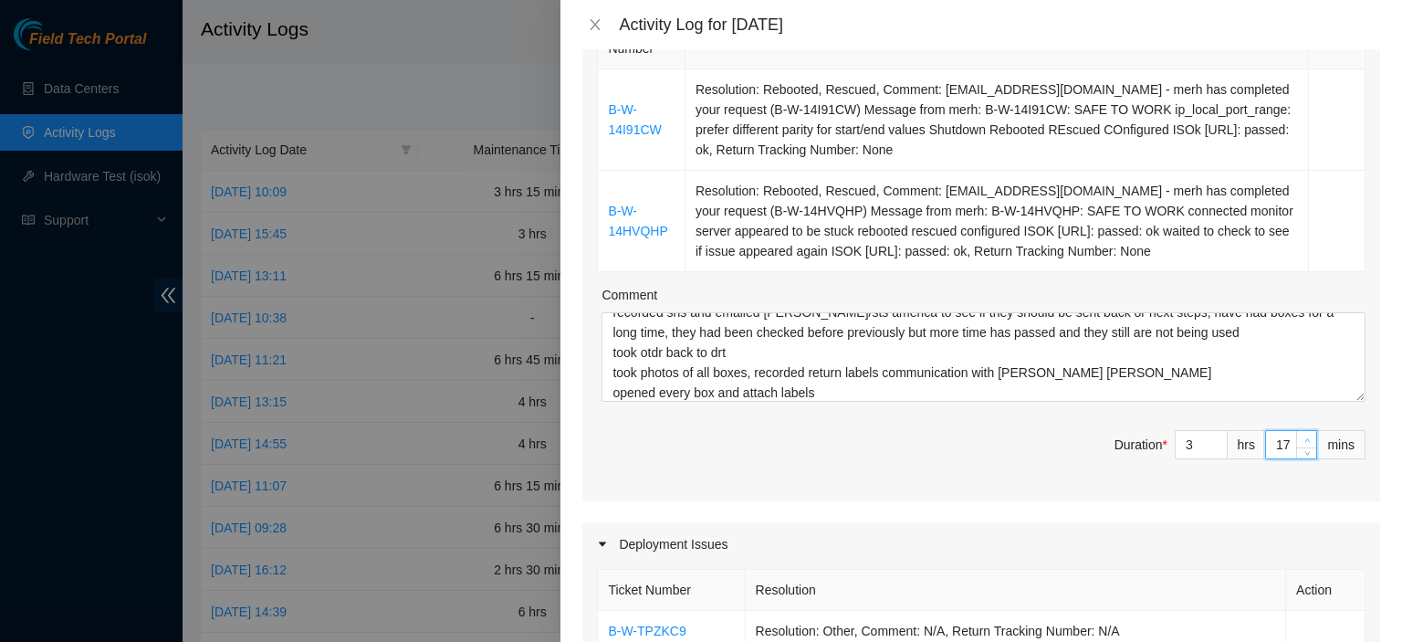
click at [1304, 438] on icon "up" at bounding box center [1306, 440] width 5 height 4
type input "18"
type input "48"
click at [1304, 438] on icon "up" at bounding box center [1306, 440] width 5 height 4
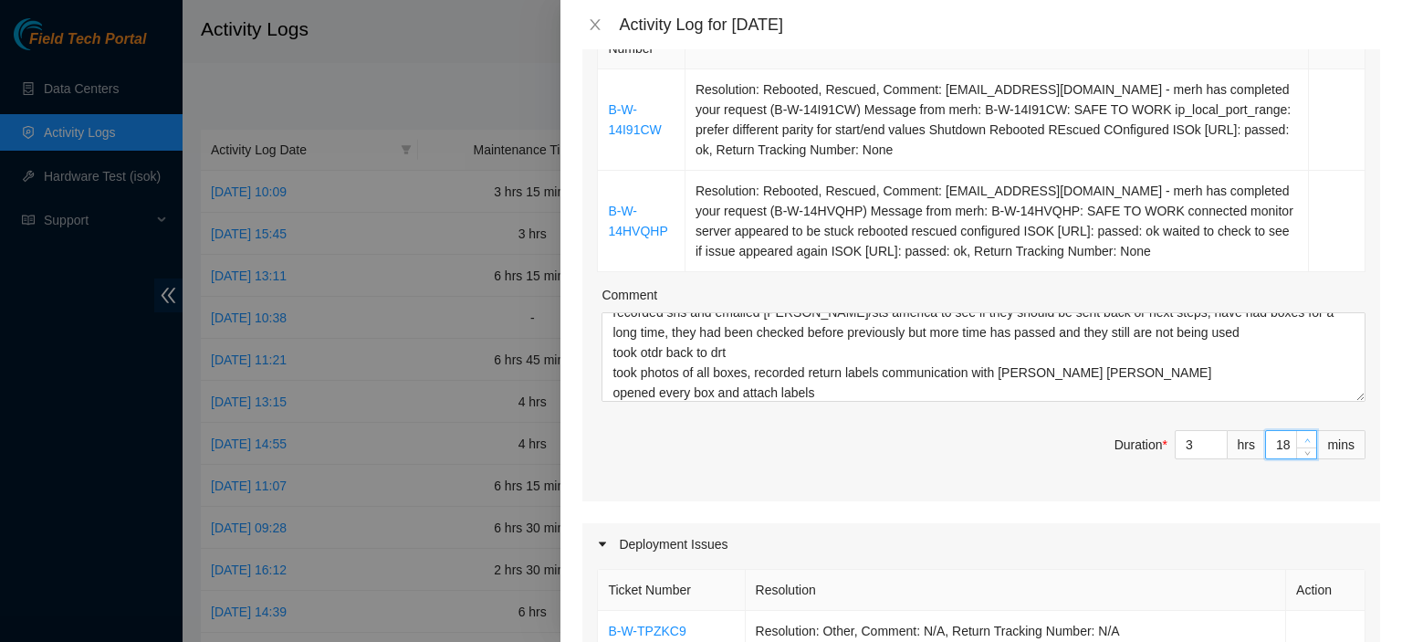
type input "19"
type input "49"
type input "20"
type input "50"
click at [1304, 438] on icon "up" at bounding box center [1306, 440] width 5 height 4
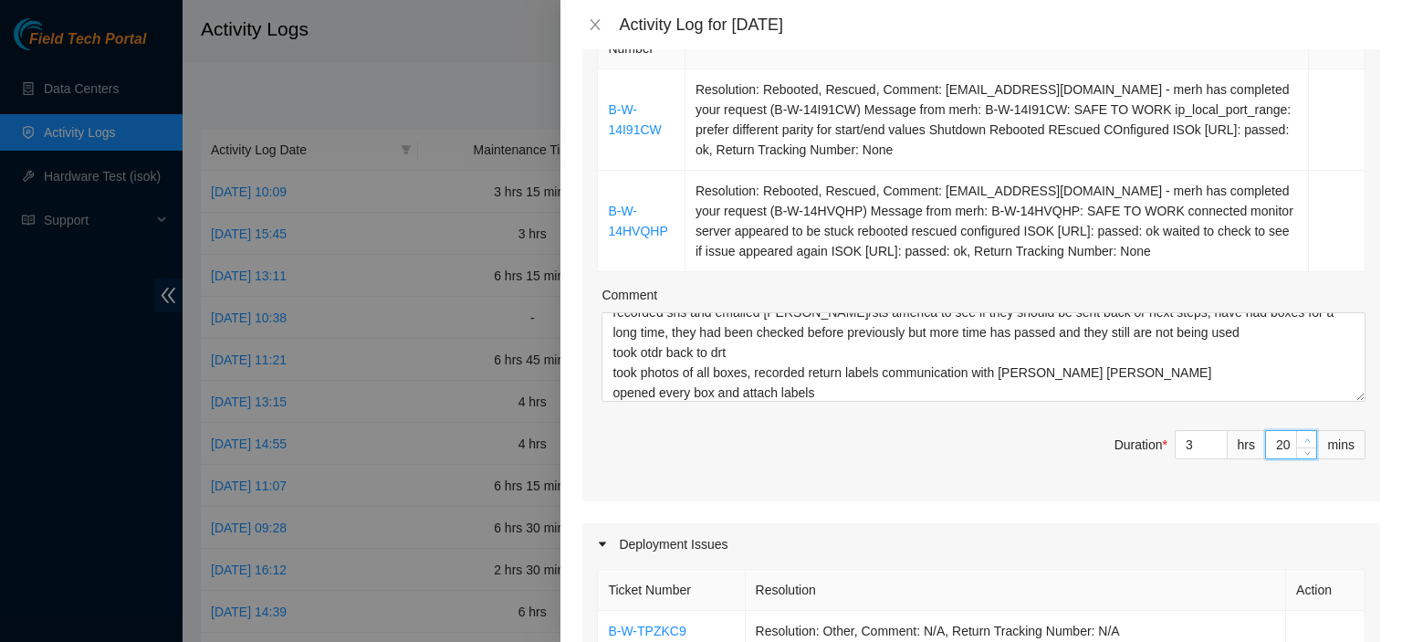
click at [1304, 438] on icon "up" at bounding box center [1306, 440] width 5 height 4
type input "21"
type input "51"
type input "22"
type input "52"
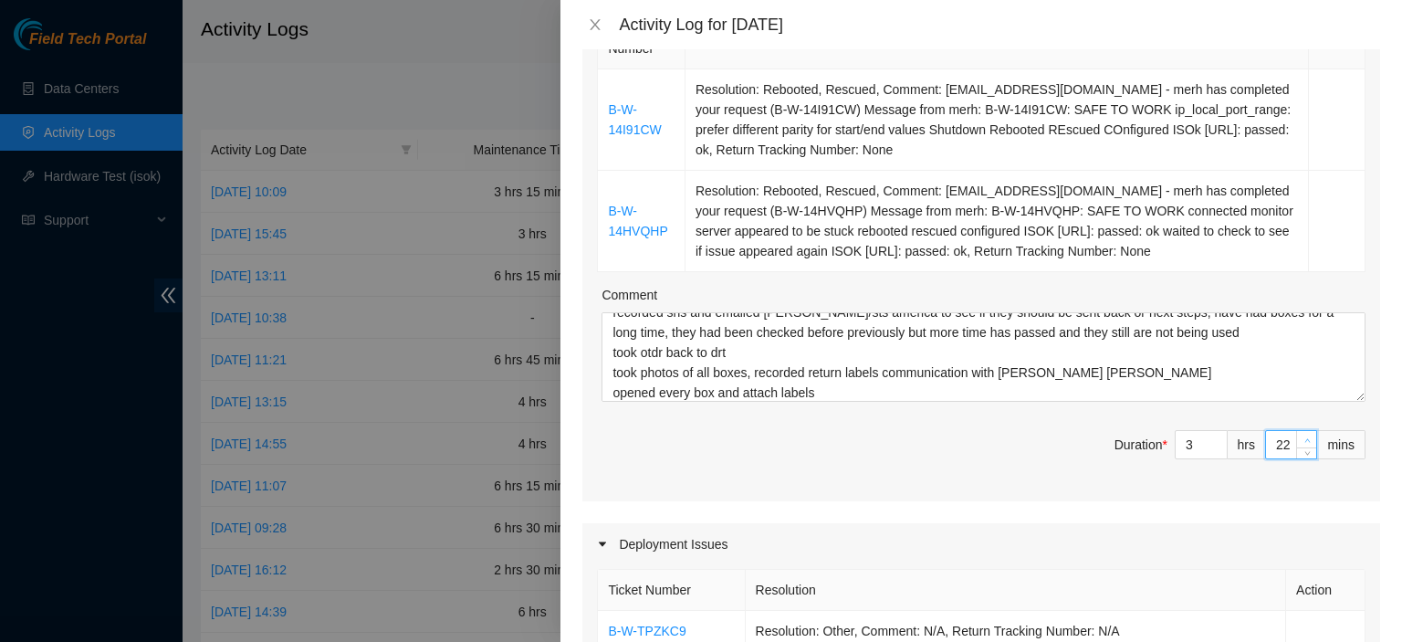
click at [1304, 438] on icon "up" at bounding box center [1306, 440] width 5 height 4
type input "23"
type input "53"
click at [1304, 438] on icon "up" at bounding box center [1306, 440] width 5 height 4
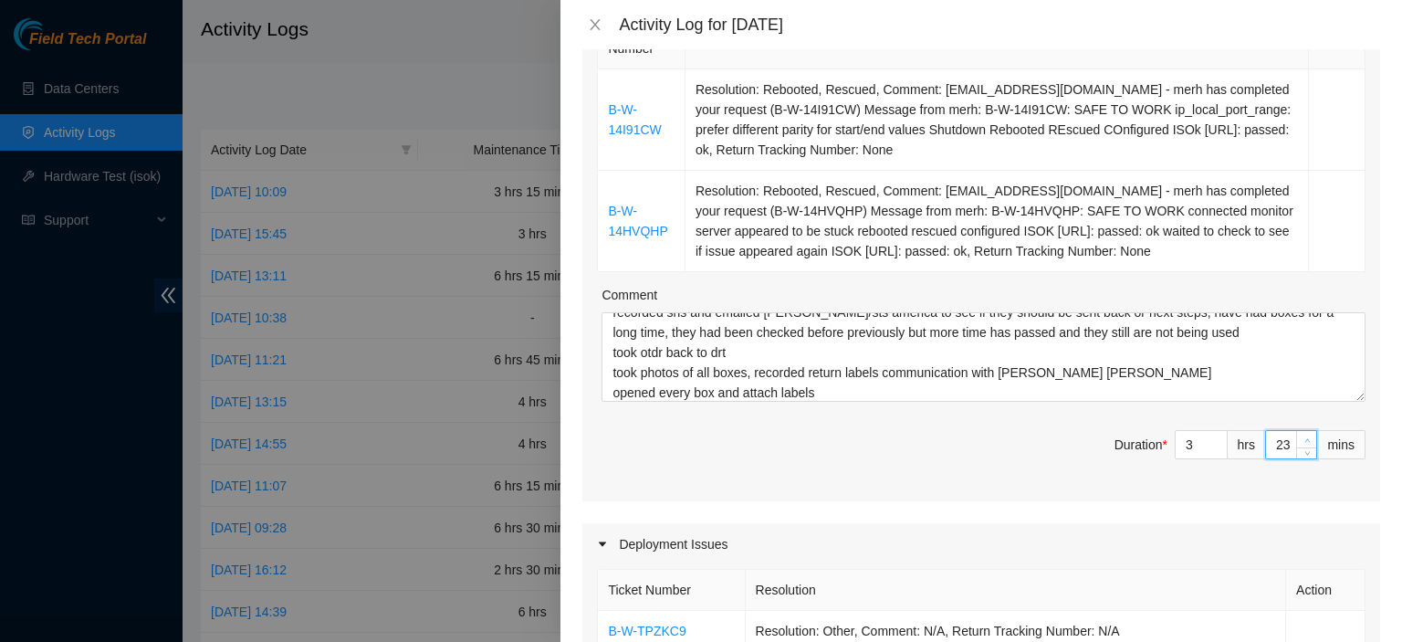
type input "24"
type input "54"
type input "25"
type input "55"
click at [1304, 438] on icon "up" at bounding box center [1306, 440] width 5 height 4
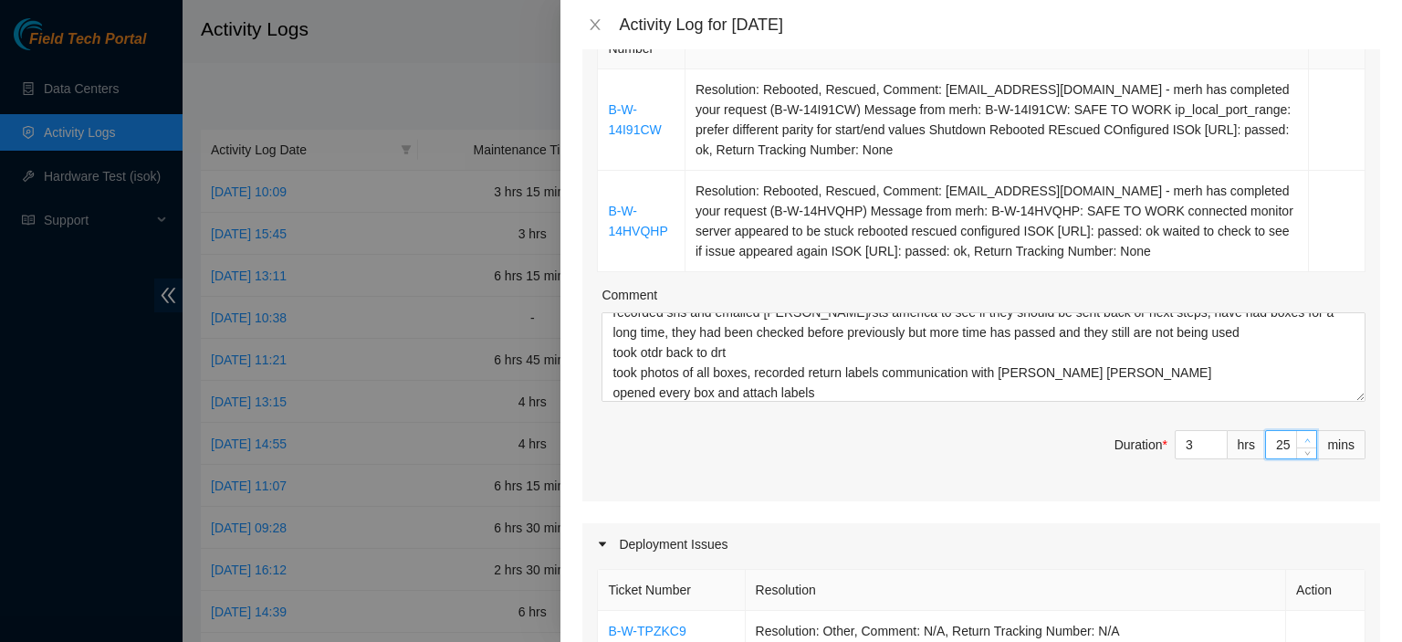
click at [1304, 438] on icon "up" at bounding box center [1306, 440] width 5 height 4
type input "26"
type input "56"
type input "27"
type input "57"
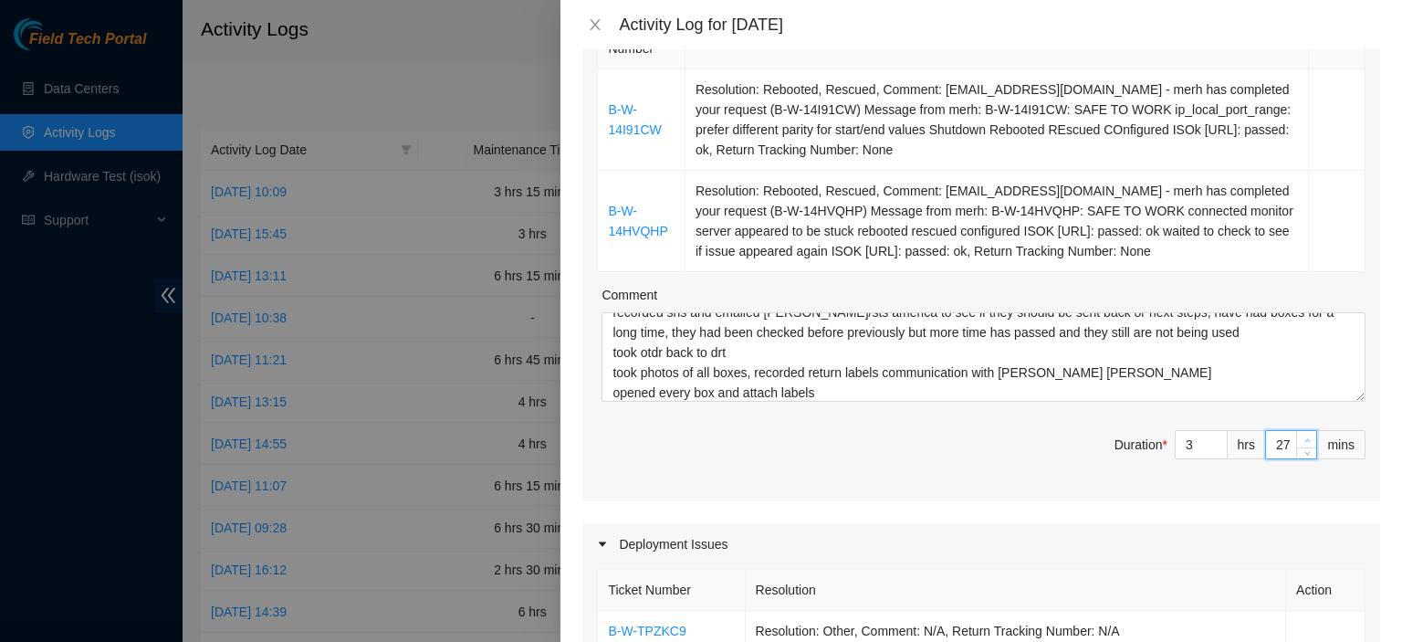
click at [1304, 438] on icon "up" at bounding box center [1306, 440] width 5 height 4
type input "28"
type input "58"
click at [1304, 438] on icon "up" at bounding box center [1306, 440] width 5 height 4
type input "29"
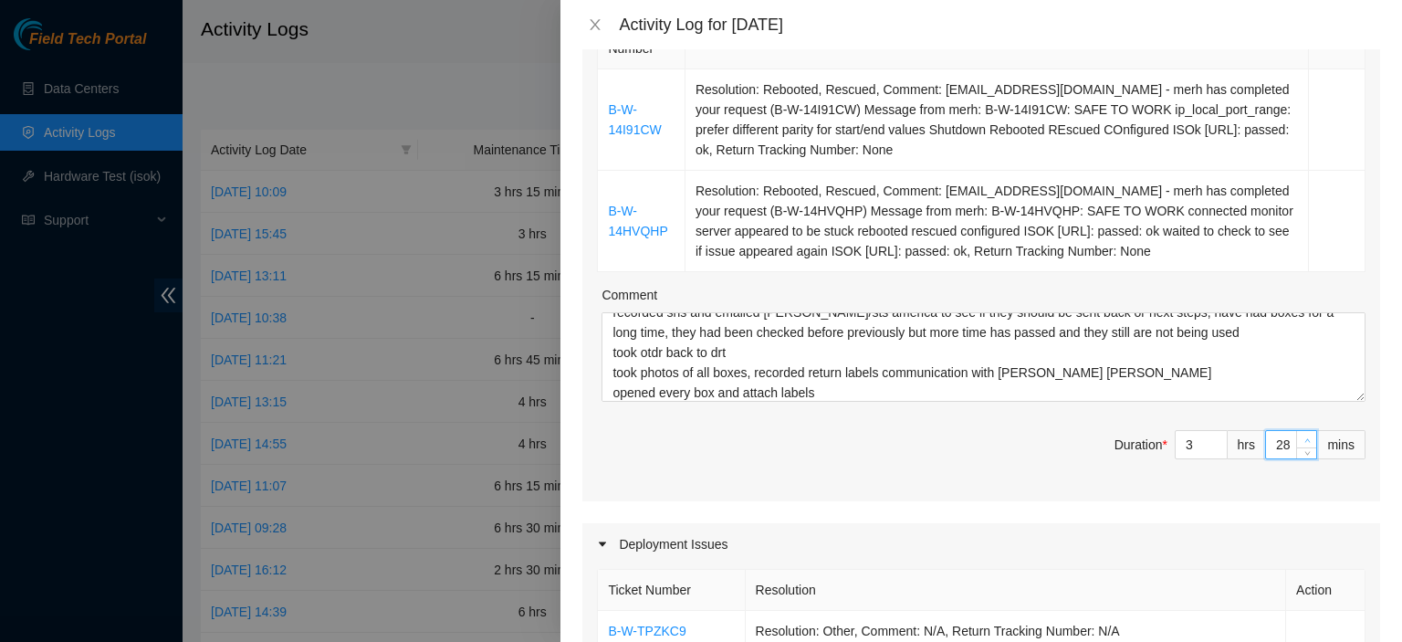
type input "59"
click at [1304, 438] on icon "up" at bounding box center [1306, 440] width 5 height 4
type input "30"
type input "8"
type input "0"
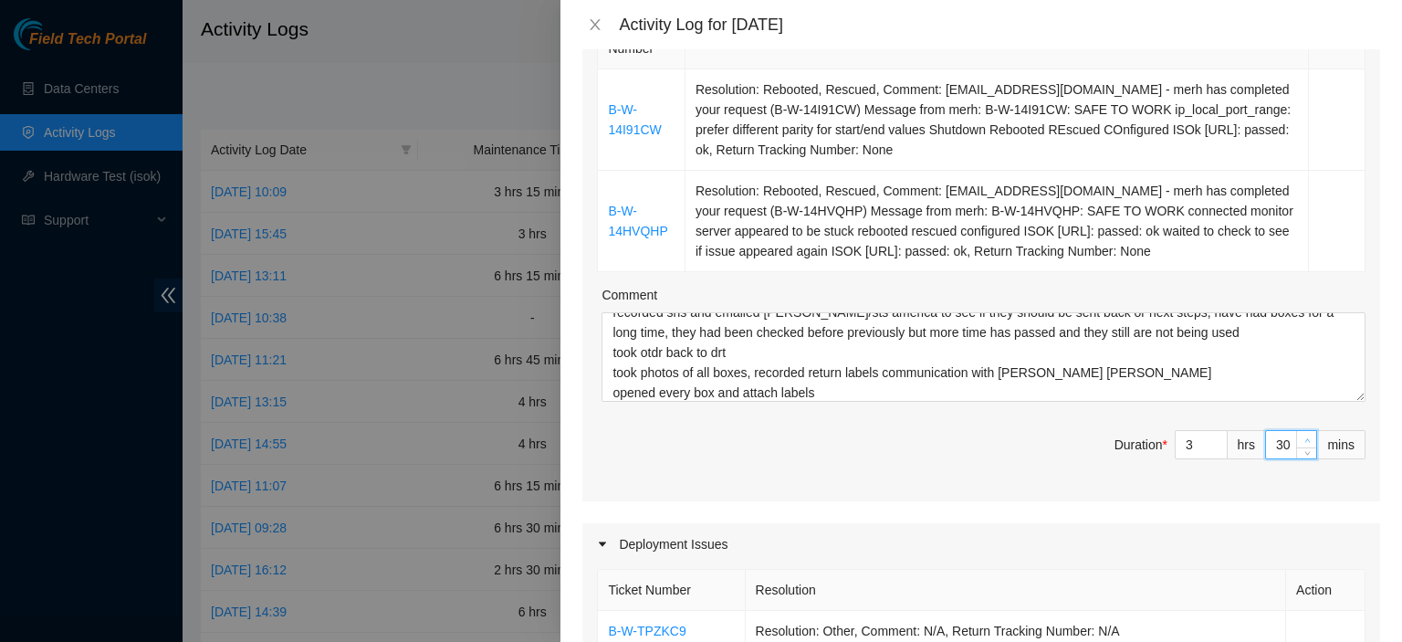
click at [1304, 438] on icon "up" at bounding box center [1306, 440] width 5 height 4
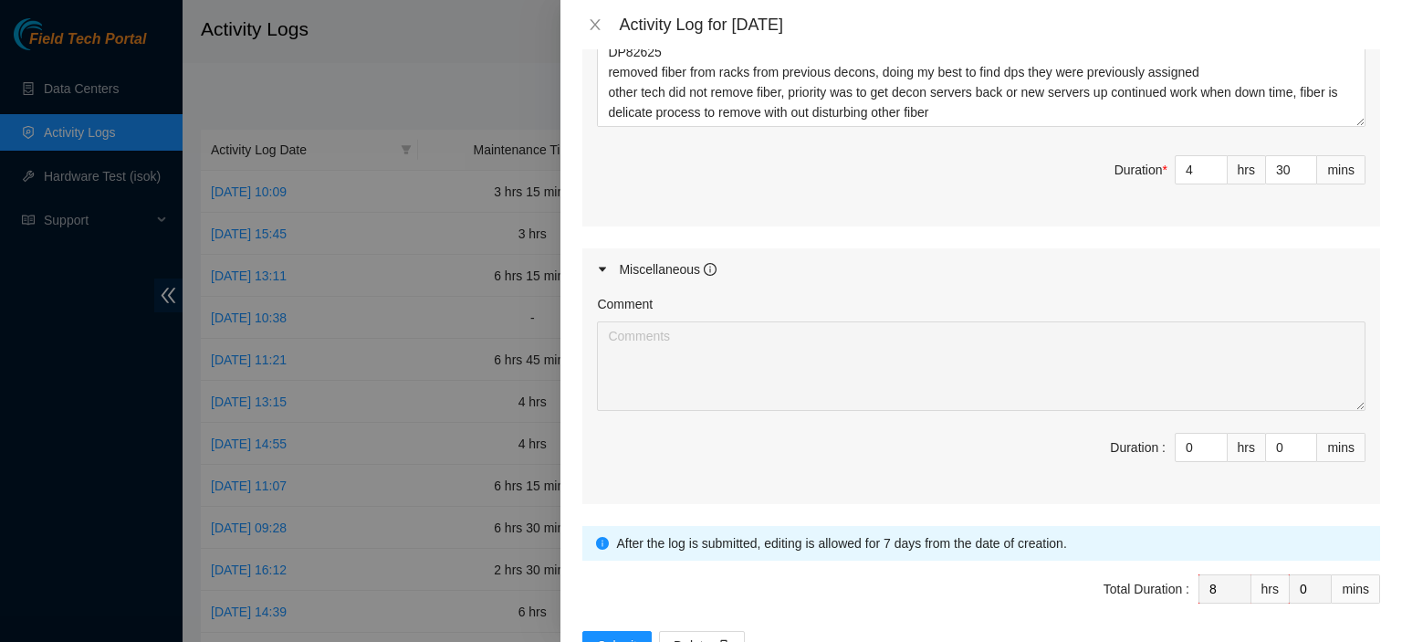
scroll to position [1121, 0]
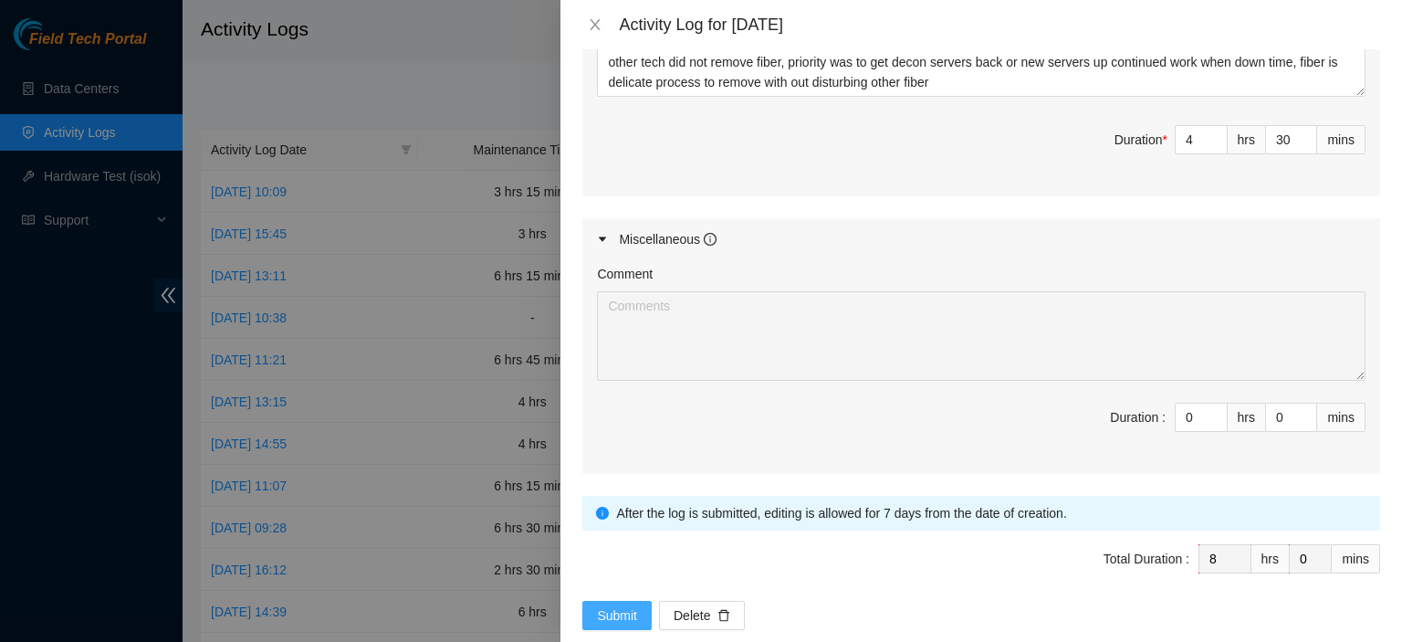
click at [608, 605] on span "Submit" at bounding box center [617, 615] width 40 height 20
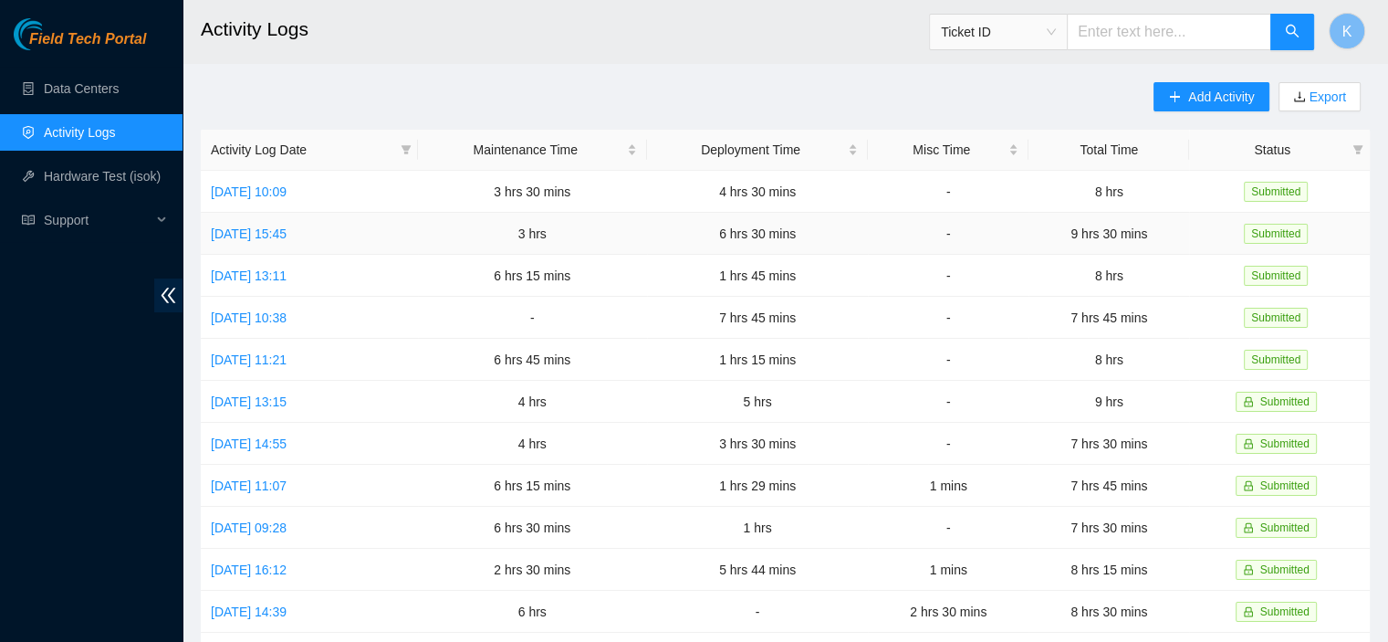
click at [868, 233] on td "6 hrs 30 mins" at bounding box center [757, 234] width 221 height 42
click at [801, 235] on td "6 hrs 30 mins" at bounding box center [757, 234] width 221 height 42
click at [287, 235] on link "[DATE] 15:45" at bounding box center [249, 233] width 76 height 15
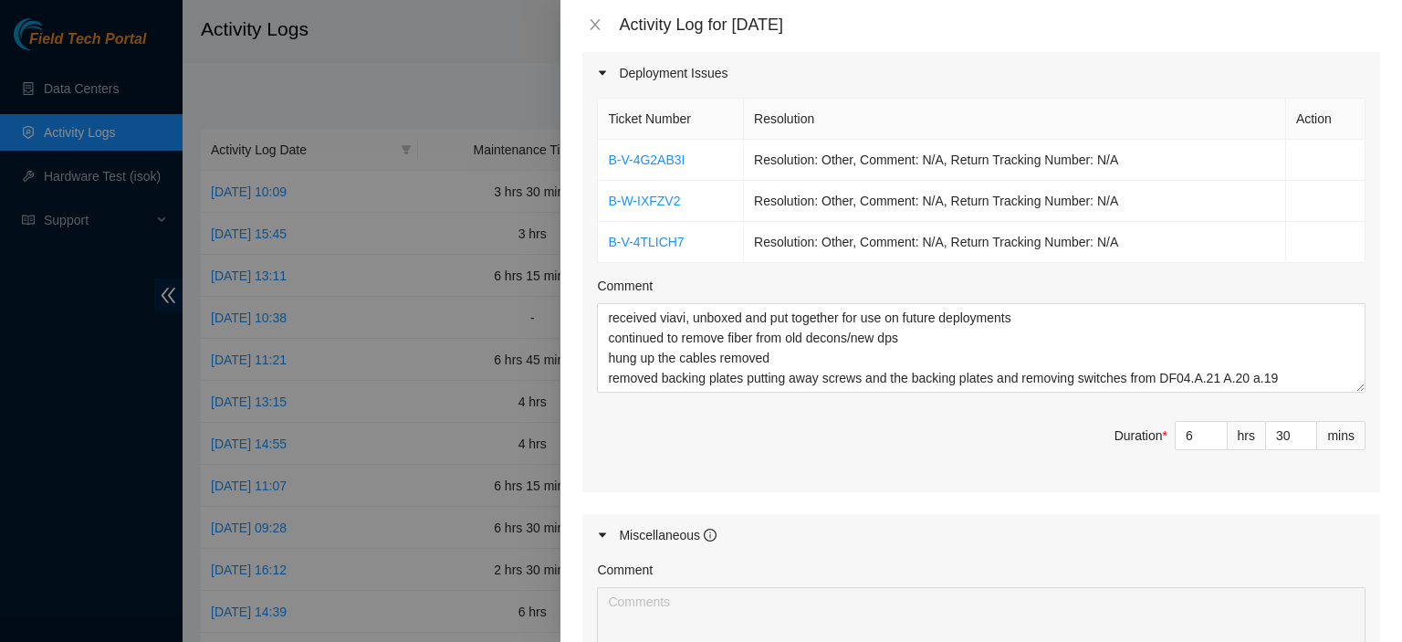
scroll to position [730, 0]
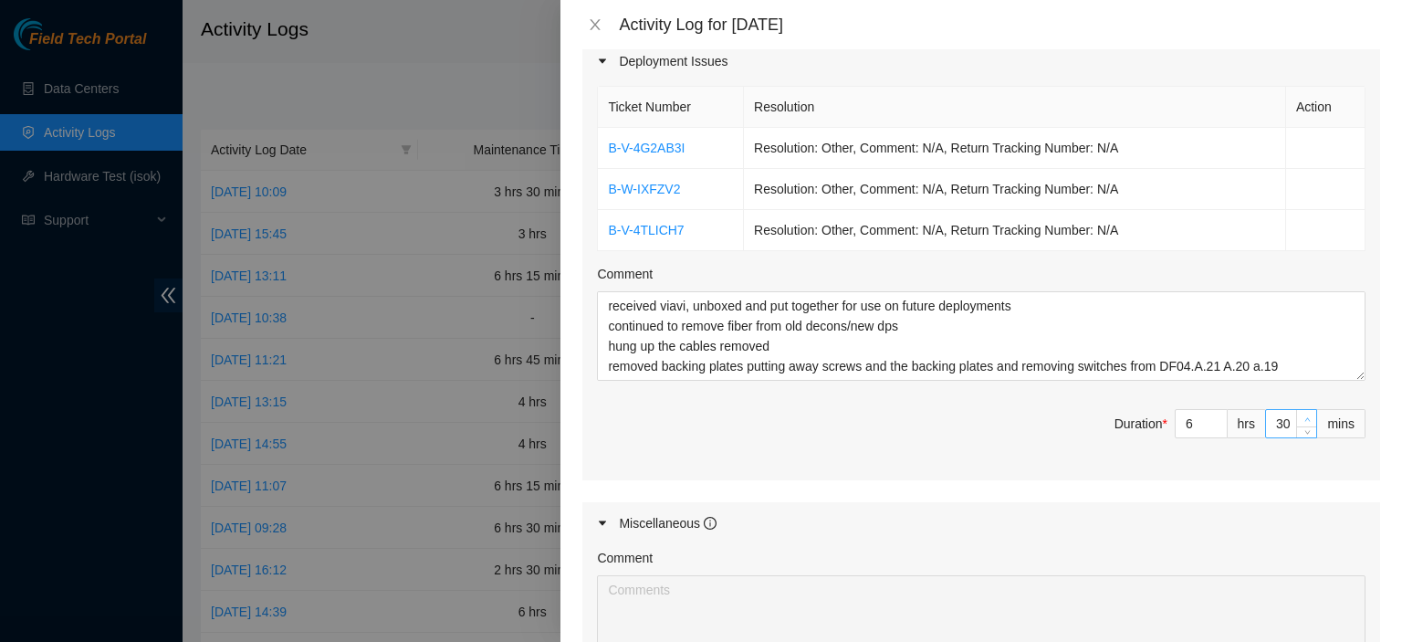
click at [1302, 413] on span "up" at bounding box center [1307, 418] width 11 height 11
type input "31"
click at [1302, 413] on span "up" at bounding box center [1307, 418] width 11 height 11
type input "32"
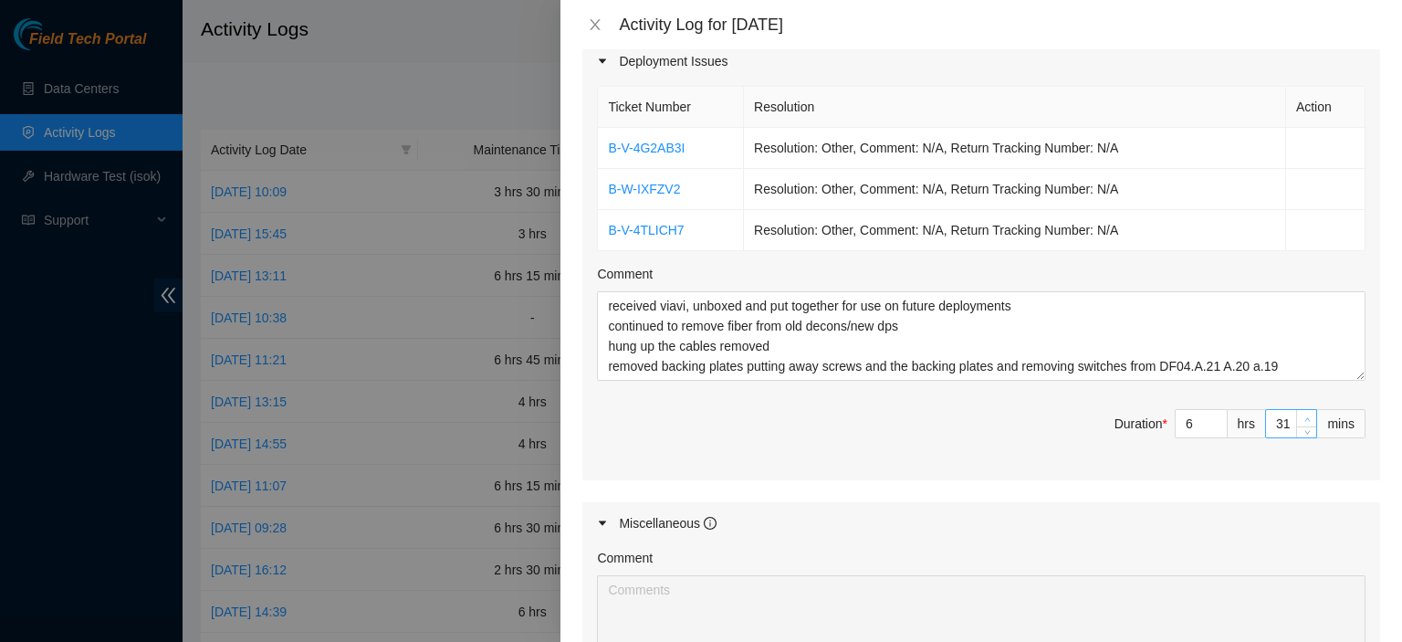
type input "32"
type input "33"
click at [1302, 413] on span "up" at bounding box center [1307, 418] width 11 height 11
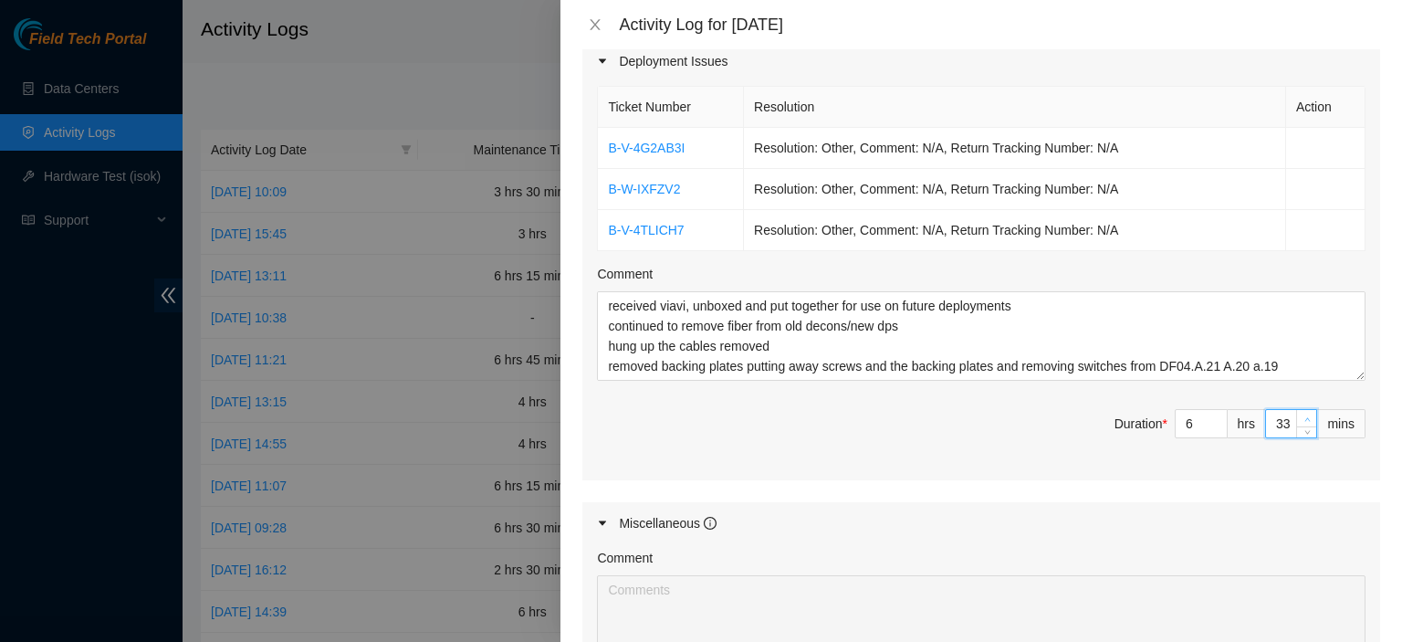
type input "34"
click at [1302, 413] on span "up" at bounding box center [1307, 418] width 11 height 11
type input "35"
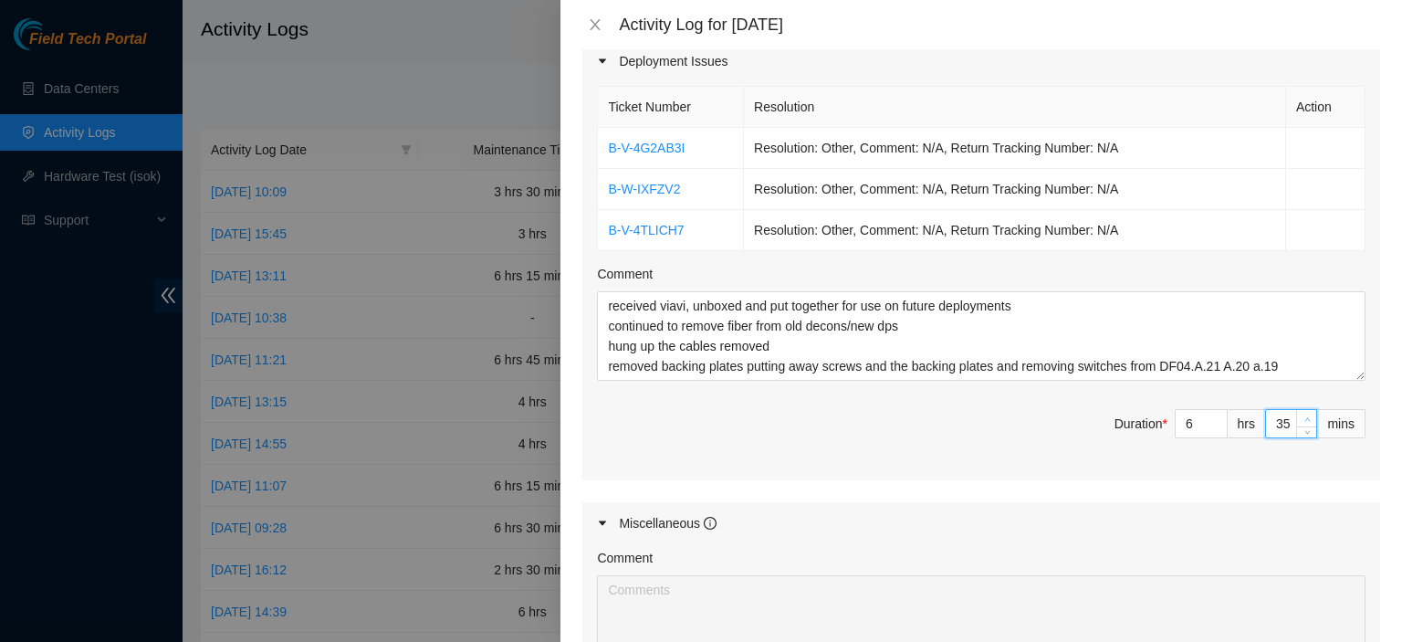
type input "36"
click at [1302, 413] on span "up" at bounding box center [1307, 418] width 11 height 11
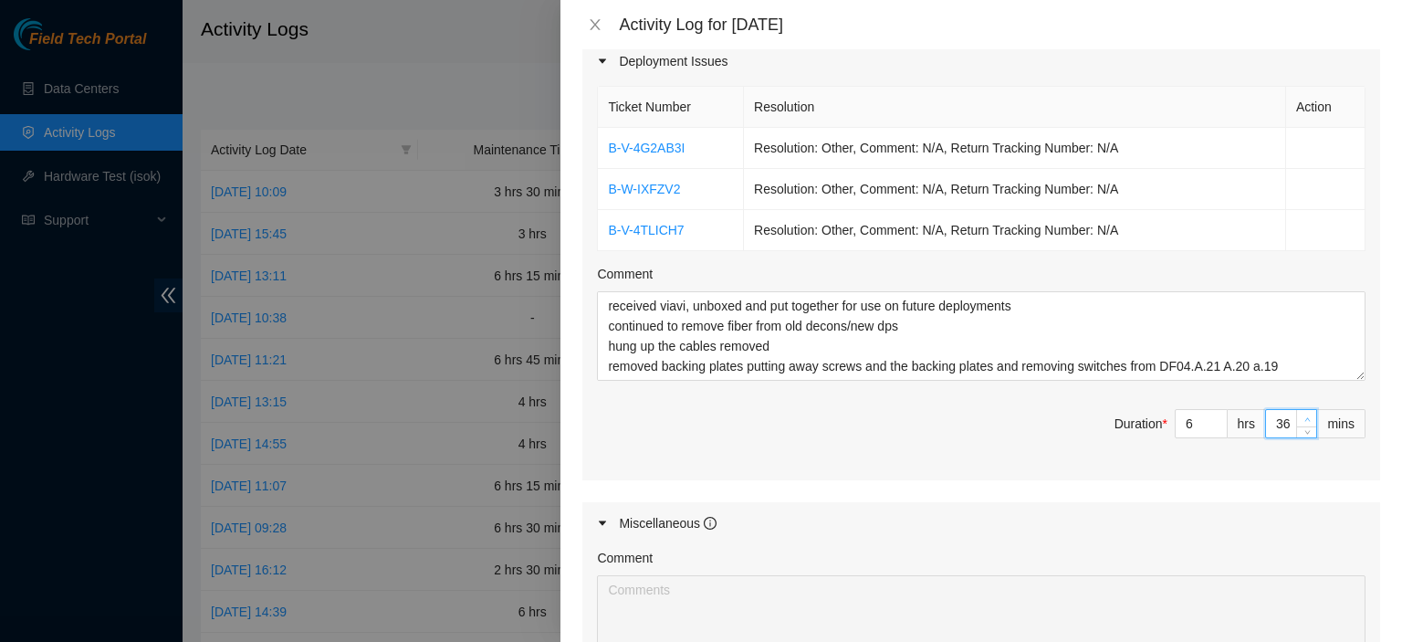
type input "38"
click at [1302, 413] on span "up" at bounding box center [1307, 418] width 11 height 11
type input "39"
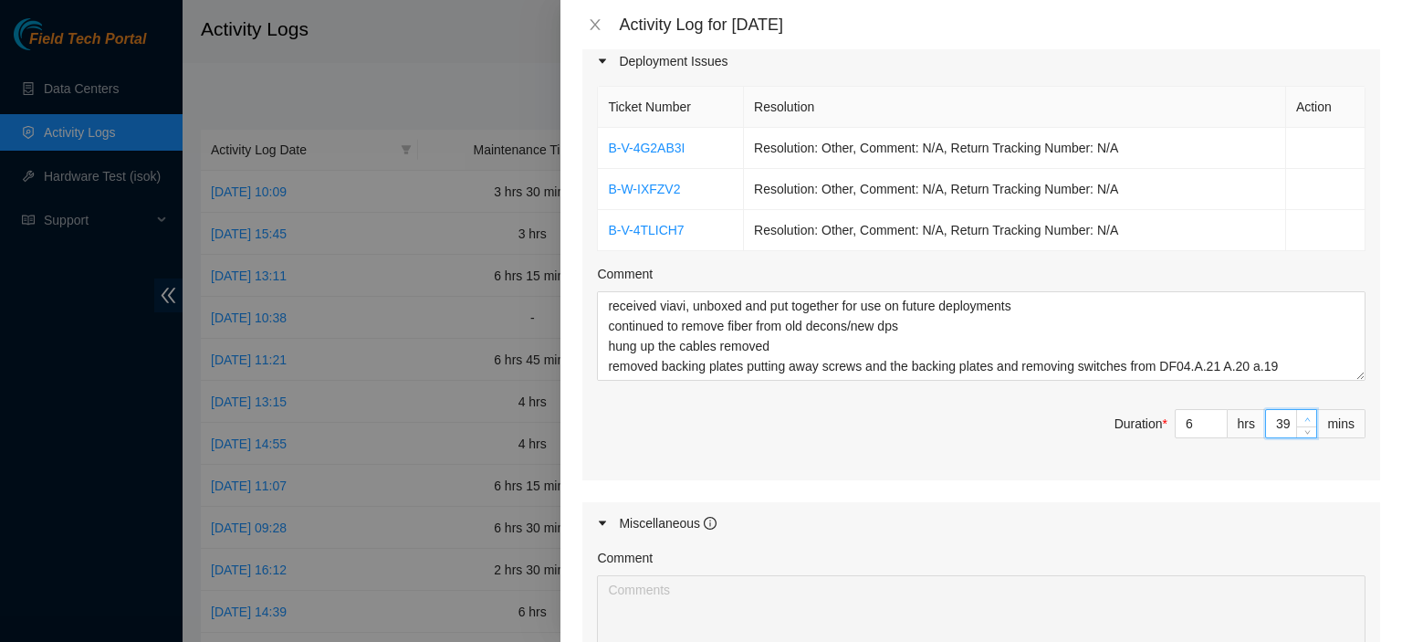
type input "40"
click at [1302, 413] on span "up" at bounding box center [1307, 418] width 11 height 11
type input "41"
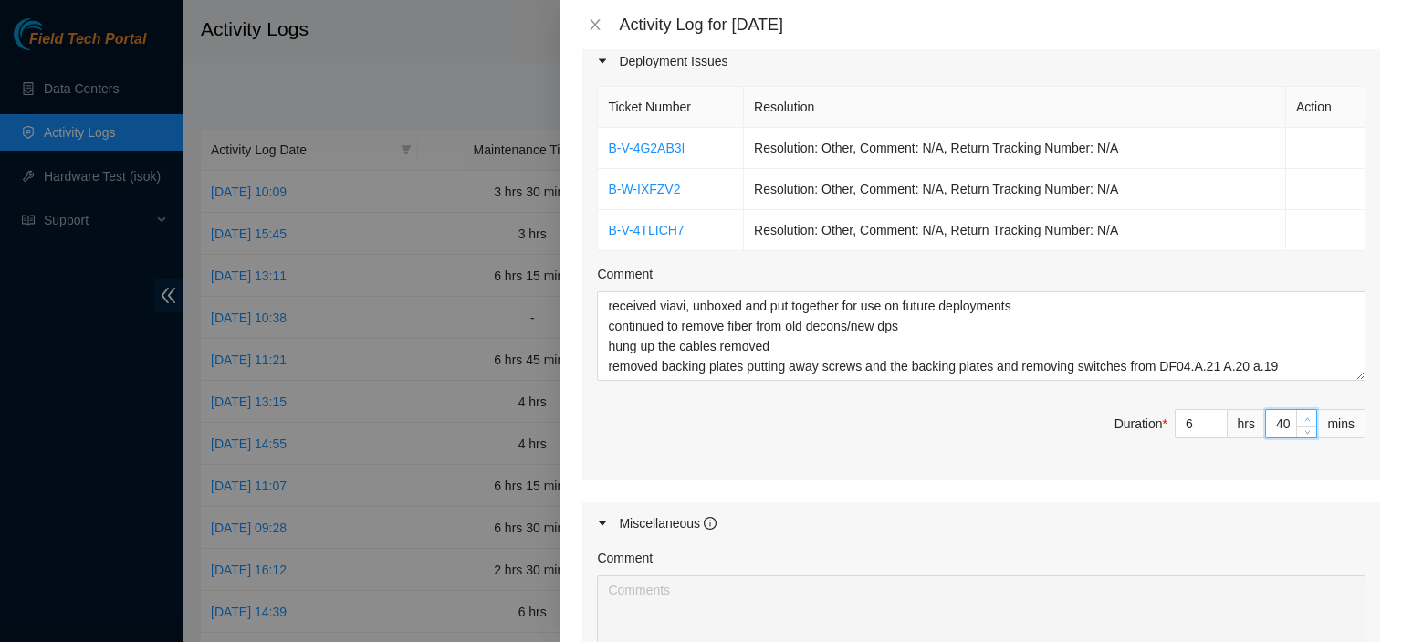
type input "41"
type input "42"
click at [1302, 413] on span "up" at bounding box center [1307, 418] width 11 height 11
type input "43"
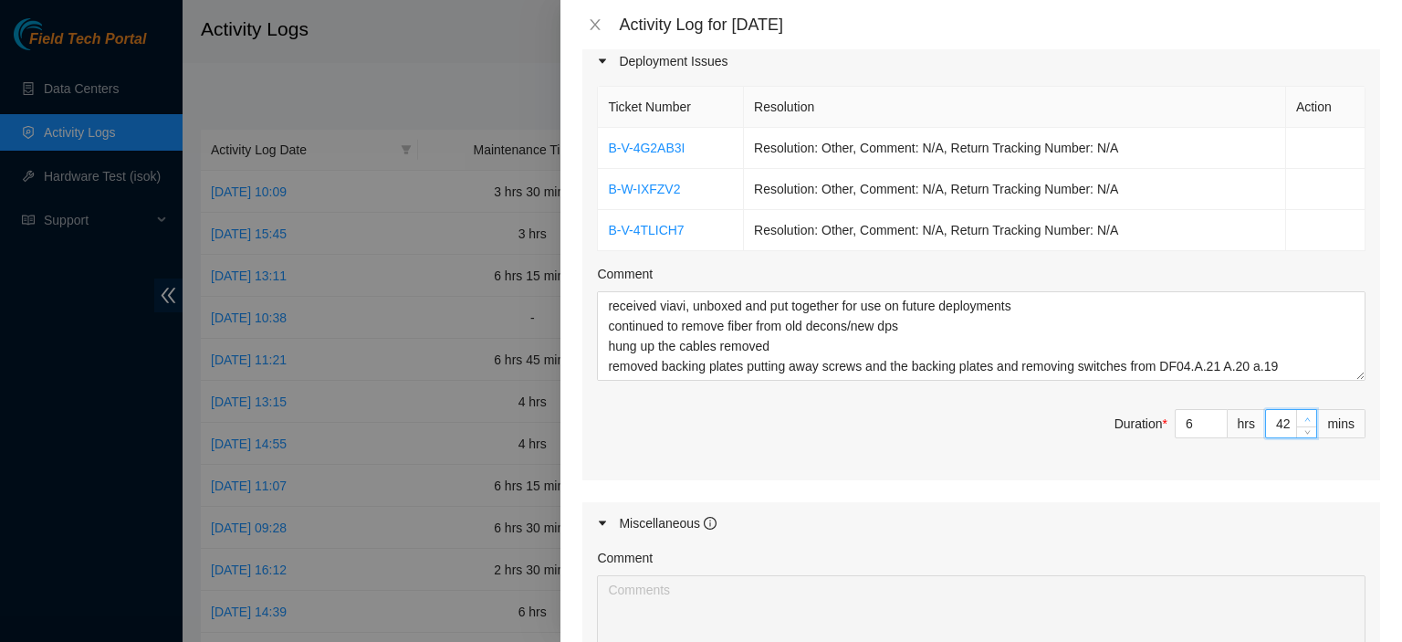
type input "43"
click at [1302, 413] on span "up" at bounding box center [1307, 418] width 11 height 11
type input "44"
click at [1302, 413] on span "up" at bounding box center [1307, 418] width 11 height 11
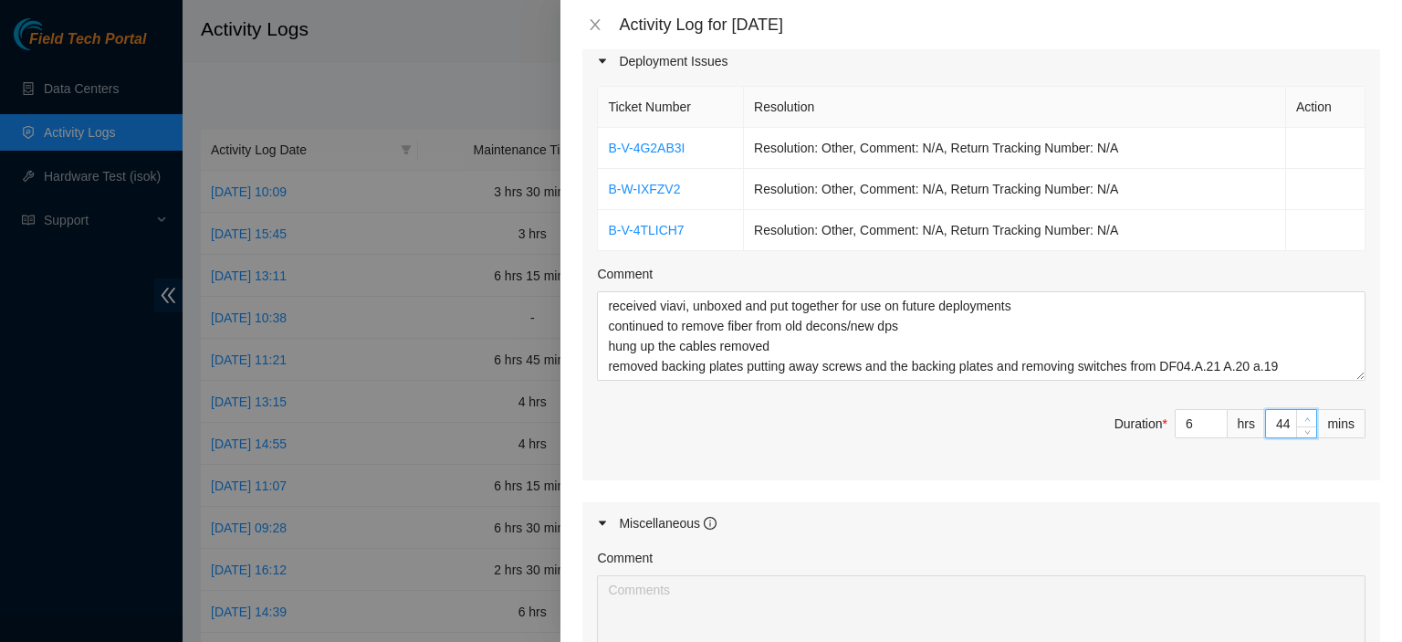
click at [1302, 413] on span "up" at bounding box center [1307, 418] width 11 height 11
type input "45"
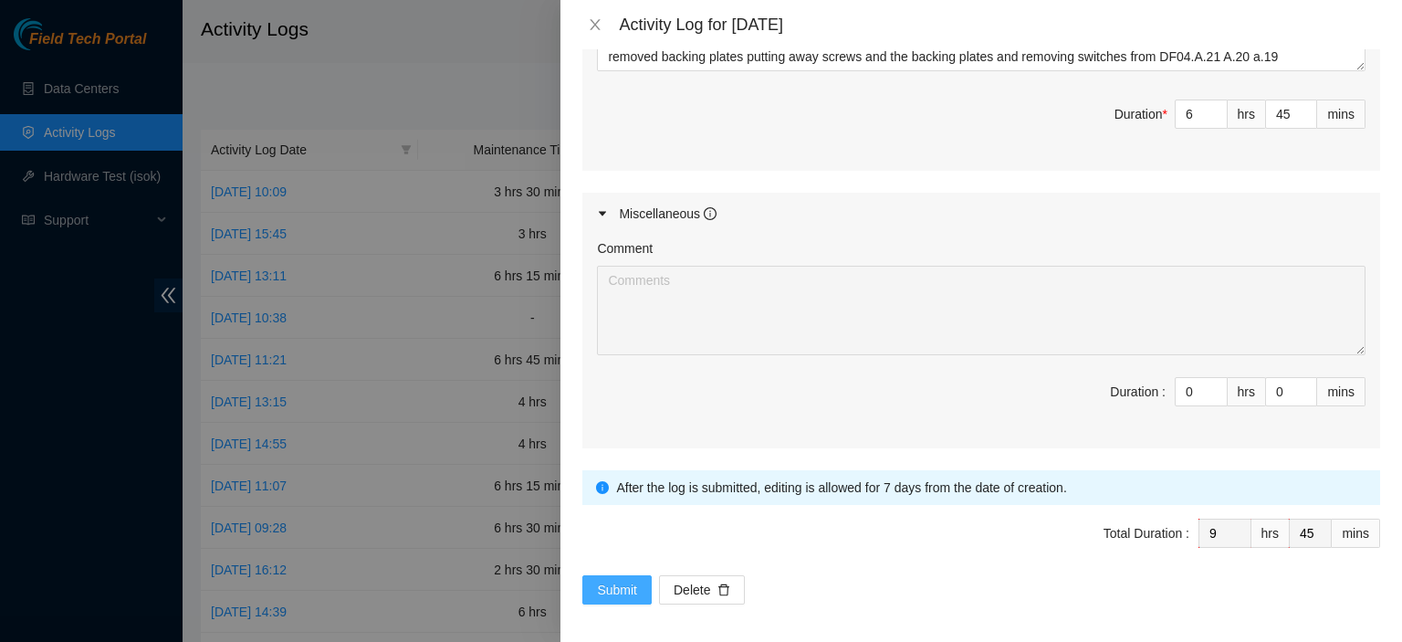
click at [621, 580] on span "Submit" at bounding box center [617, 590] width 40 height 20
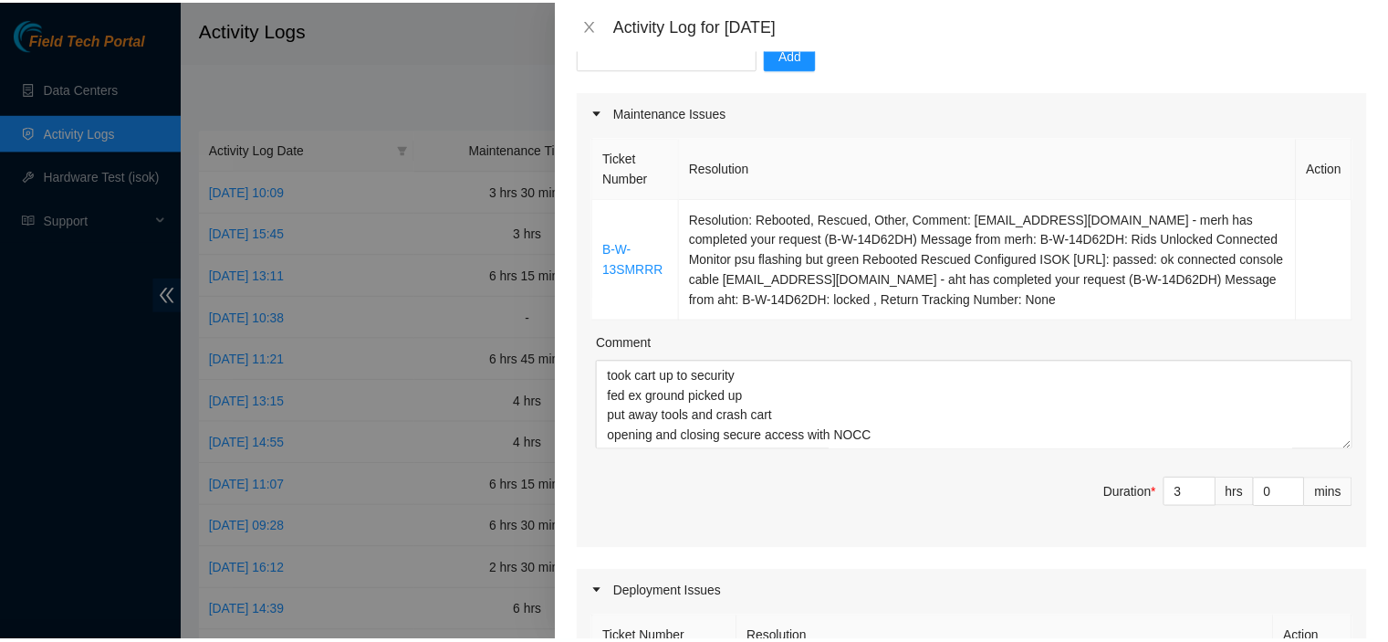
scroll to position [201, 0]
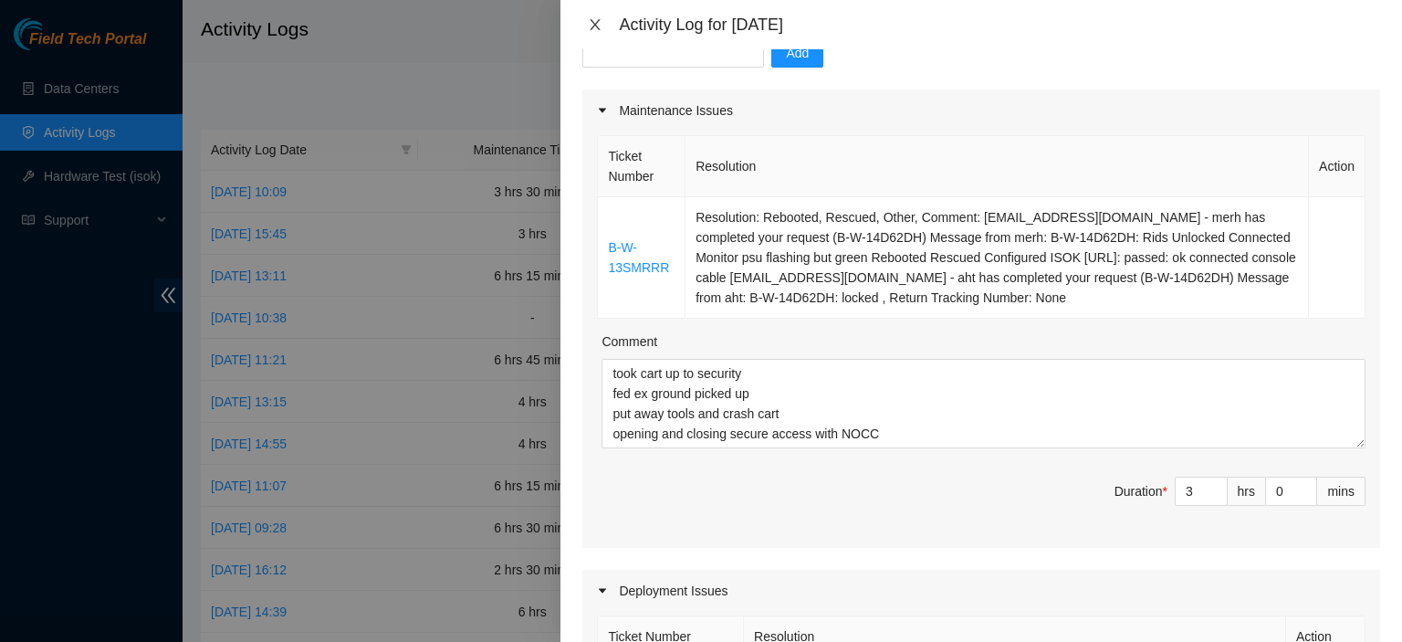
click at [591, 21] on icon "close" at bounding box center [595, 24] width 15 height 15
